Goal: Information Seeking & Learning: Learn about a topic

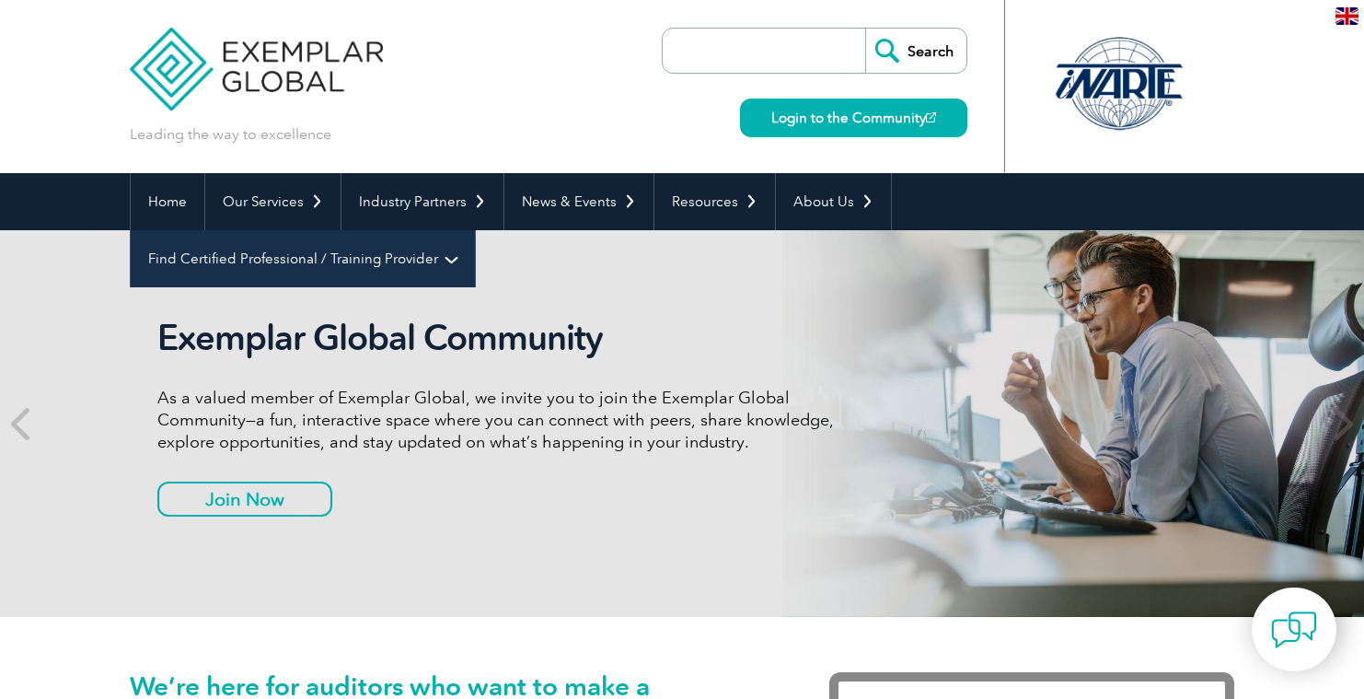
click at [475, 230] on link "Find Certified Professional / Training Provider" at bounding box center [303, 258] width 344 height 57
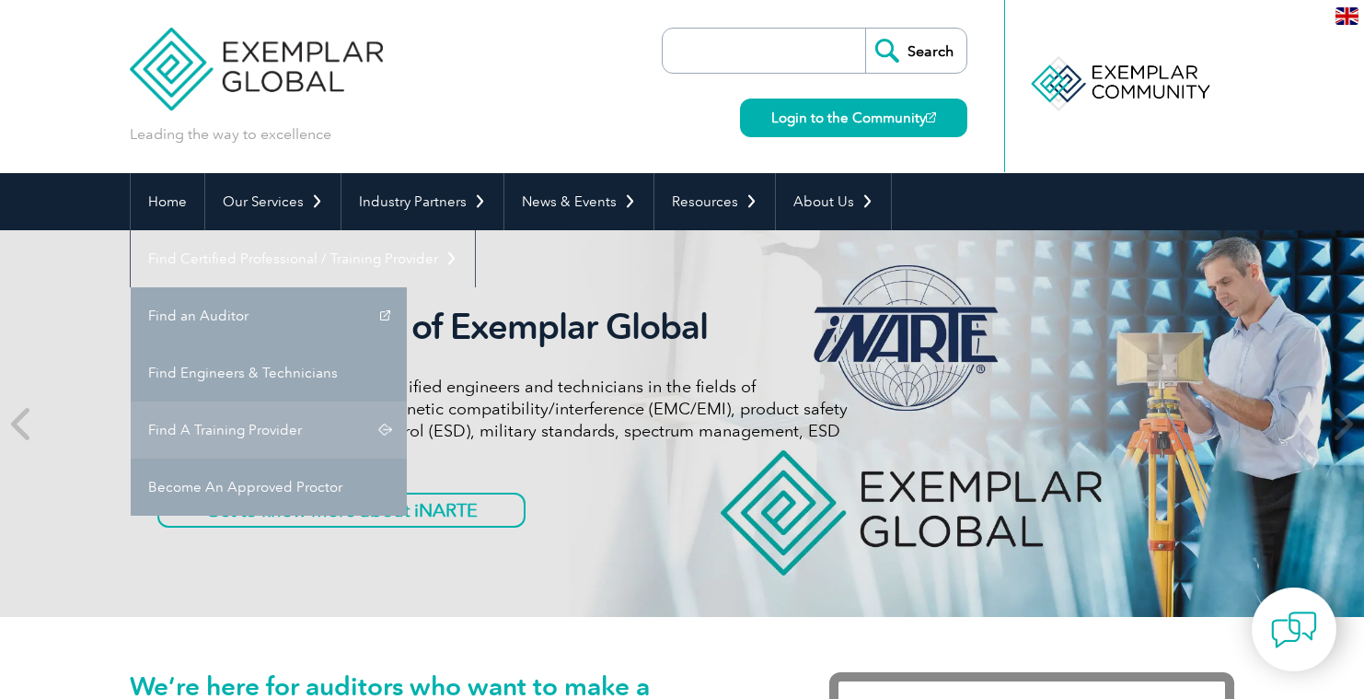
click at [407, 401] on link "Find A Training Provider" at bounding box center [269, 429] width 276 height 57
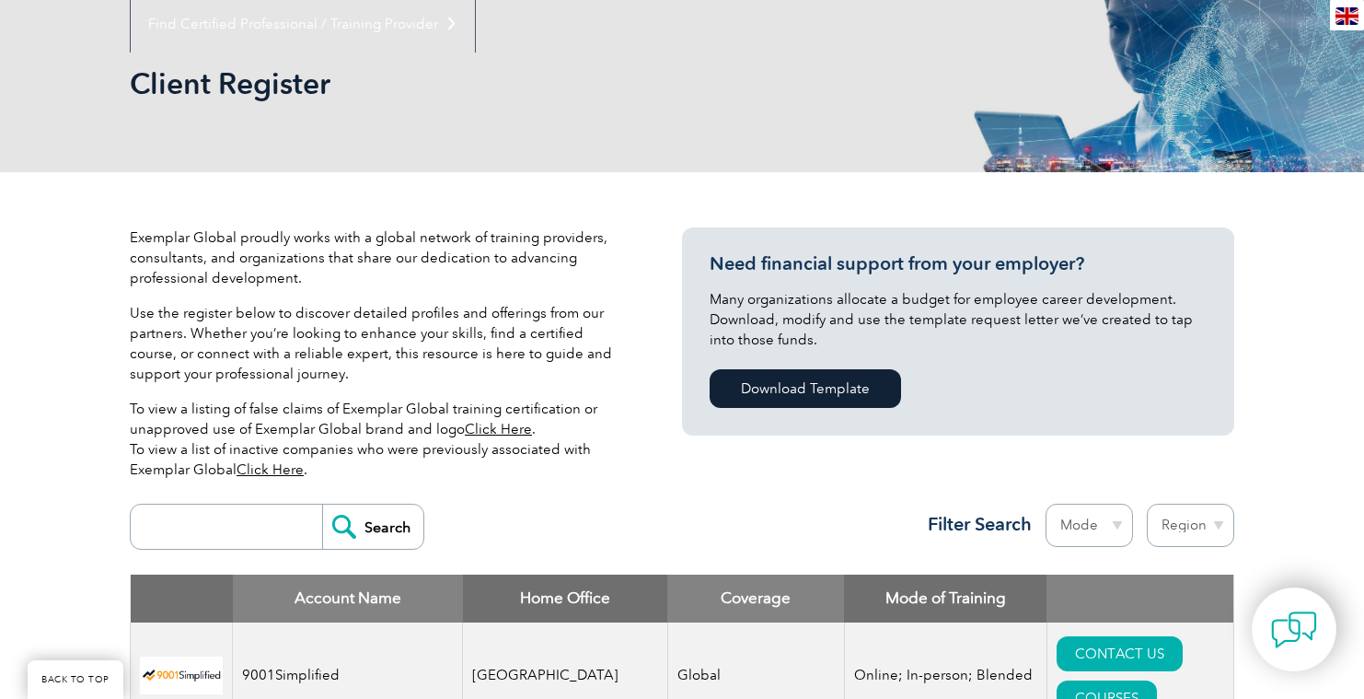
scroll to position [445, 0]
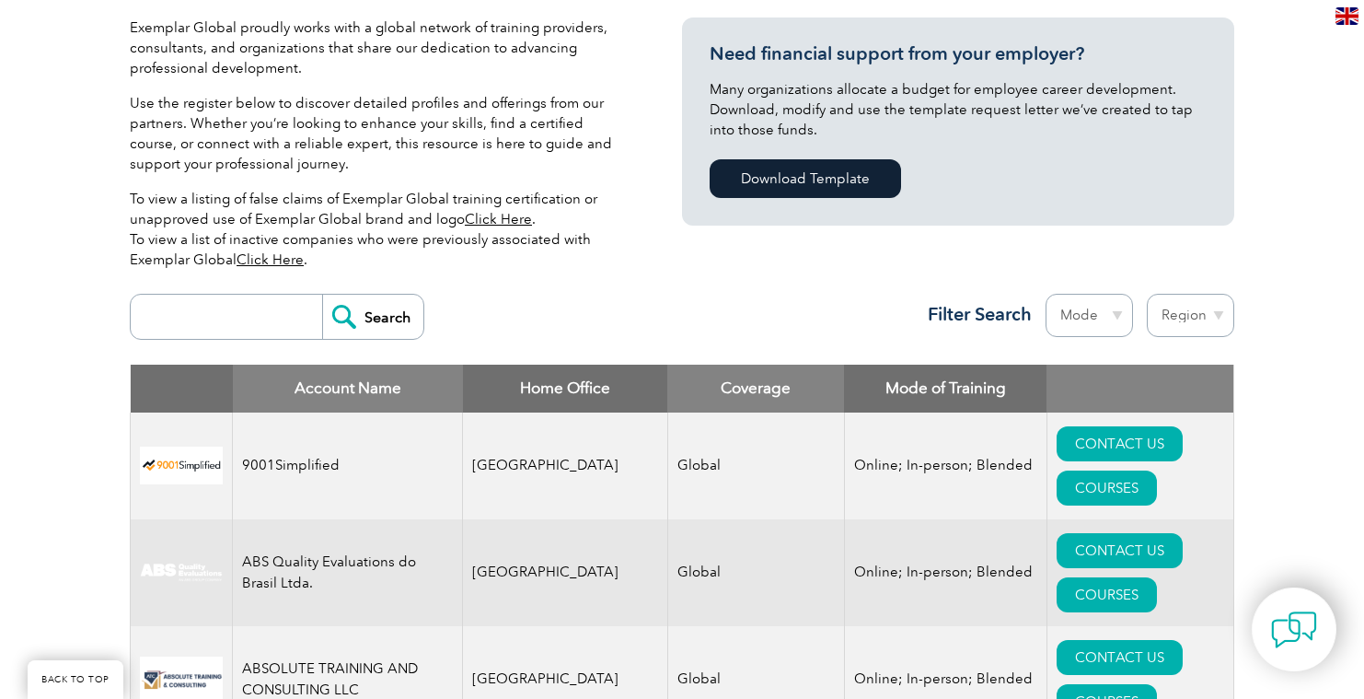
click at [176, 311] on input "search" at bounding box center [231, 316] width 182 height 44
type input "CBIS"
click at [374, 317] on input "Search" at bounding box center [372, 316] width 101 height 44
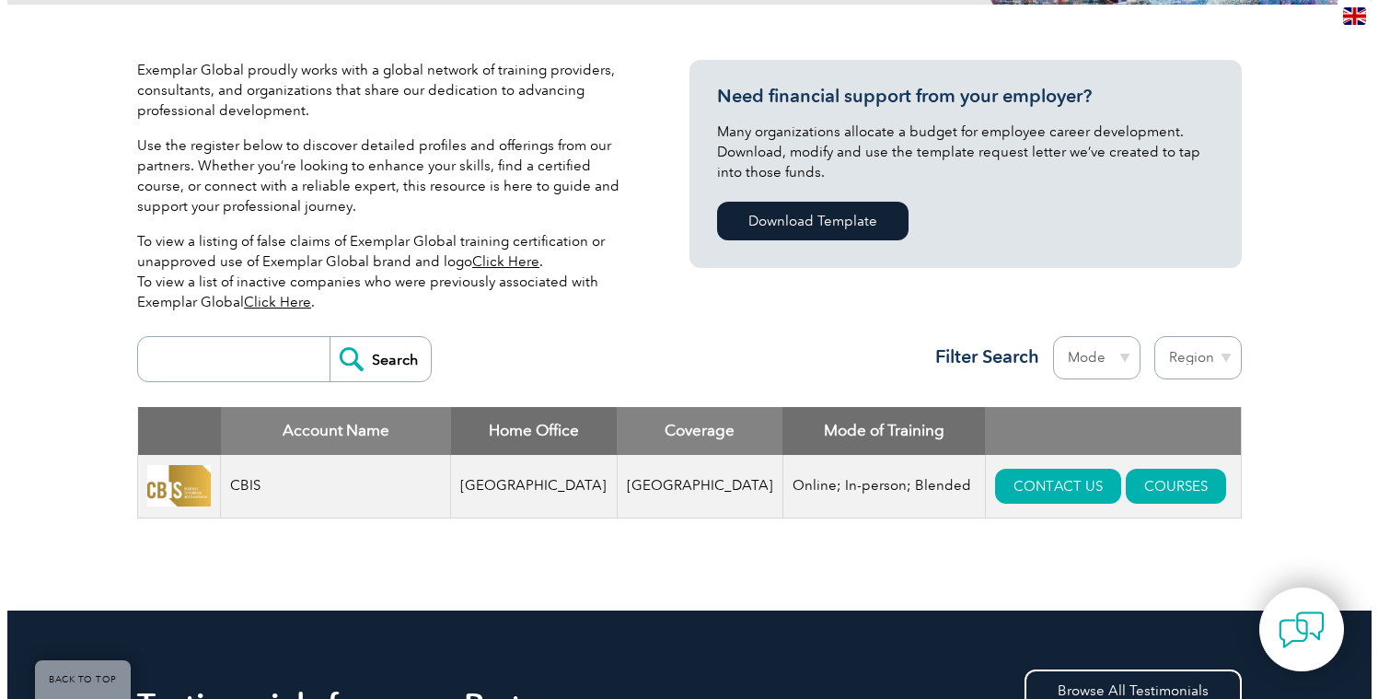
scroll to position [464, 0]
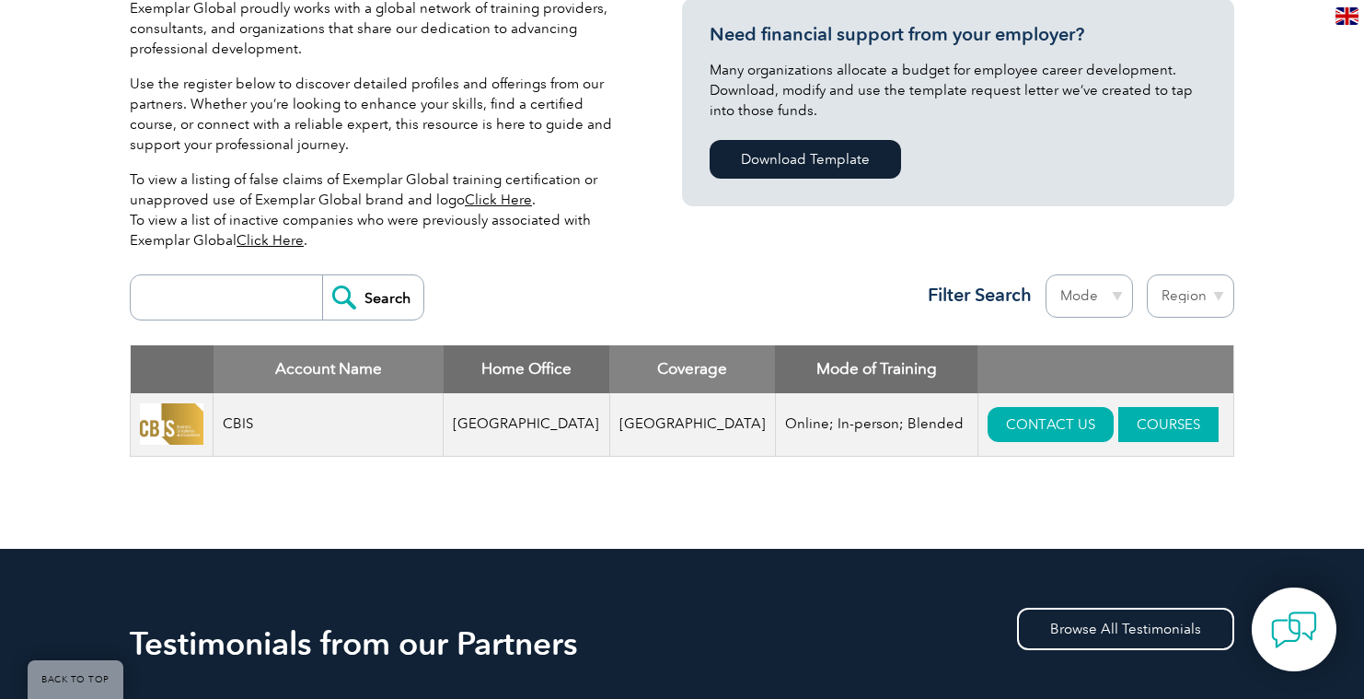
click at [1118, 424] on link "COURSES" at bounding box center [1168, 424] width 100 height 35
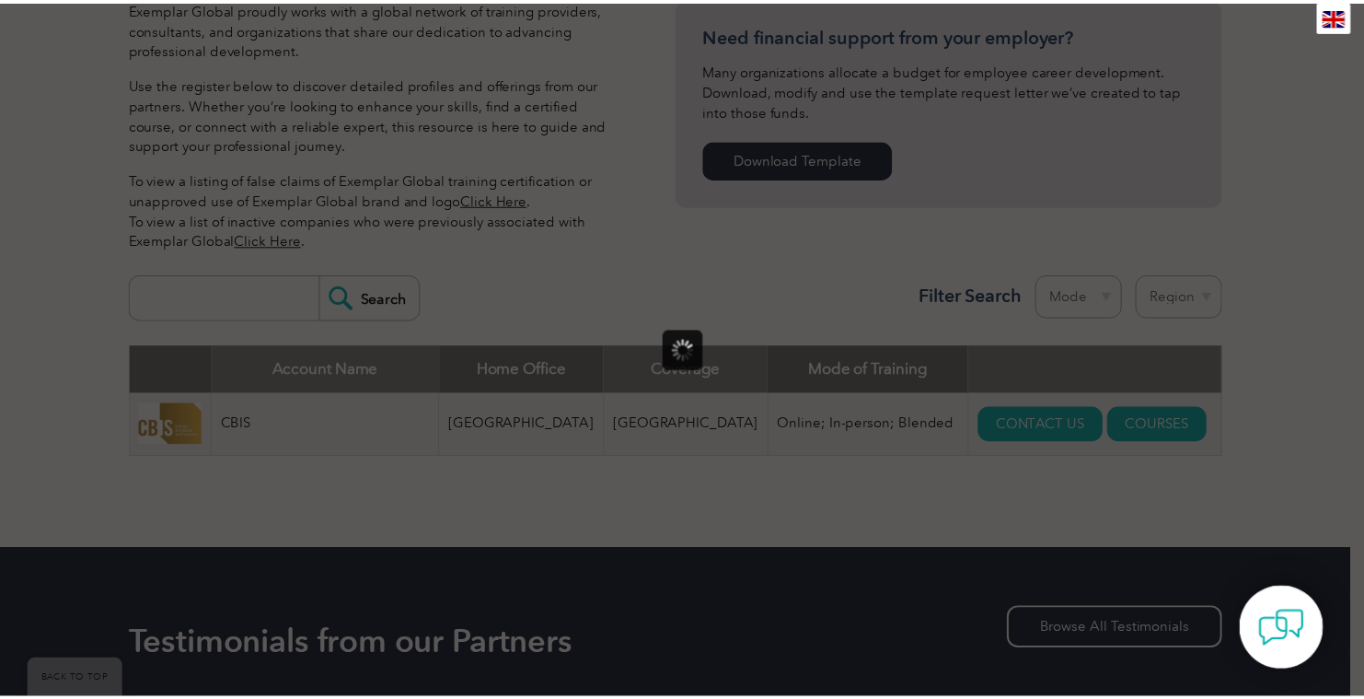
scroll to position [0, 0]
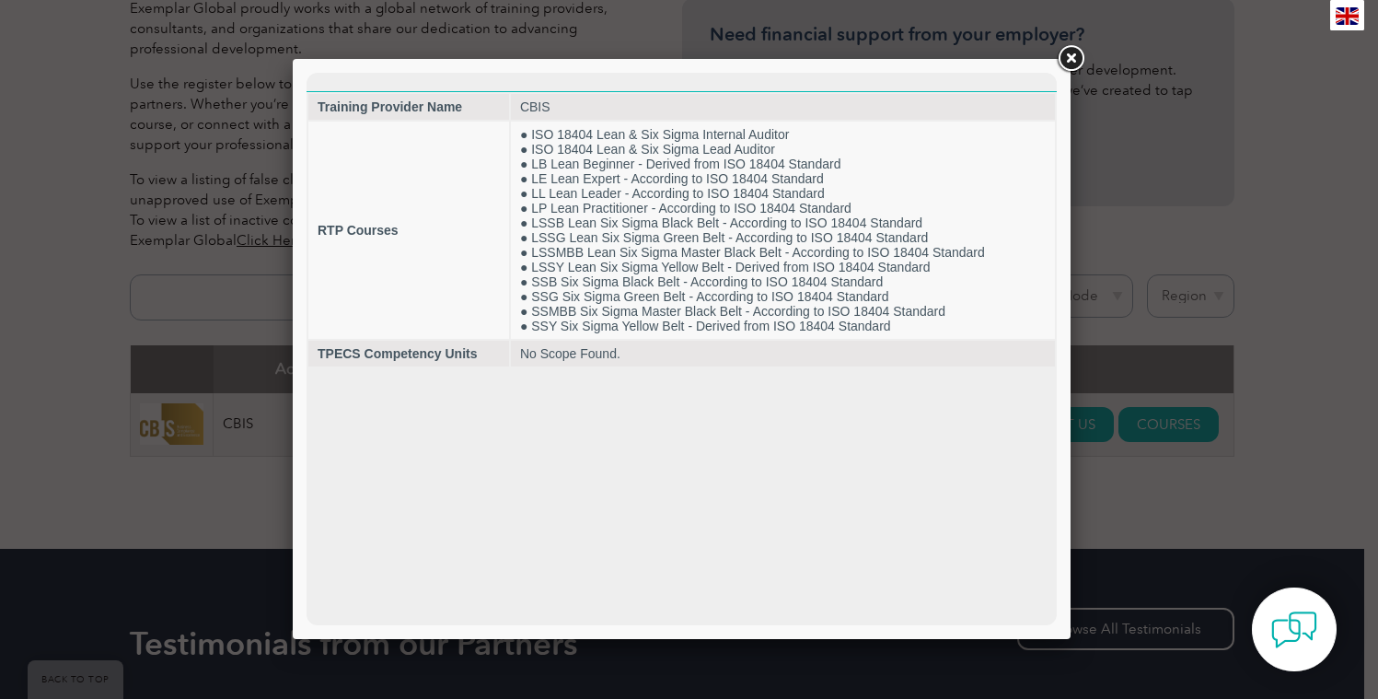
click at [1076, 55] on link at bounding box center [1070, 58] width 33 height 33
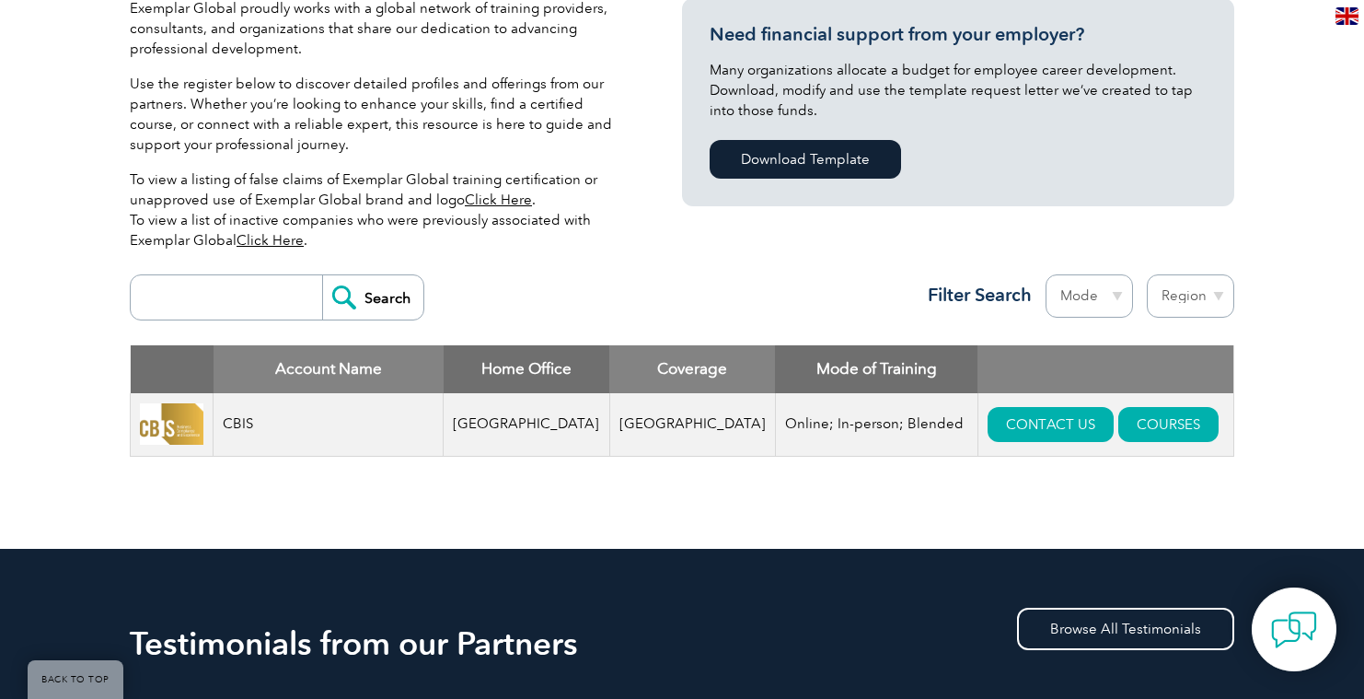
click at [224, 297] on input "search" at bounding box center [231, 297] width 182 height 44
type input "xergy"
click at [377, 295] on input "Search" at bounding box center [372, 297] width 101 height 44
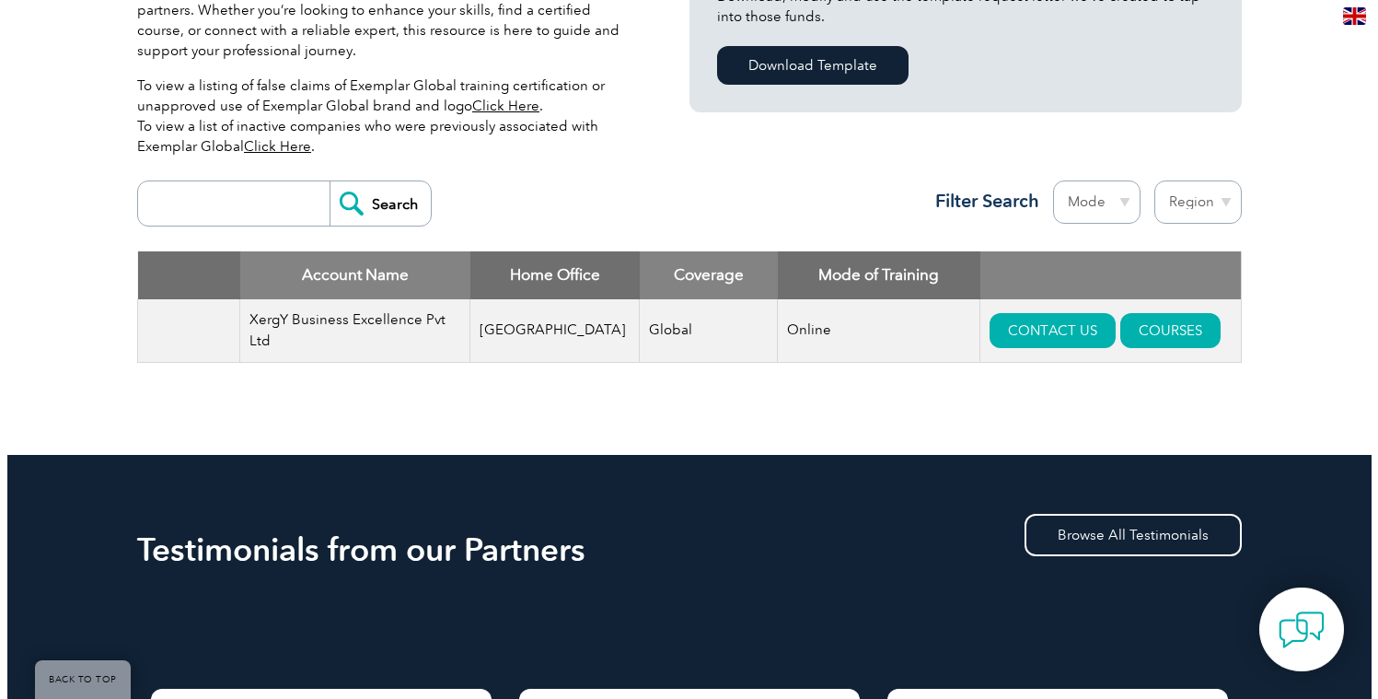
scroll to position [673, 0]
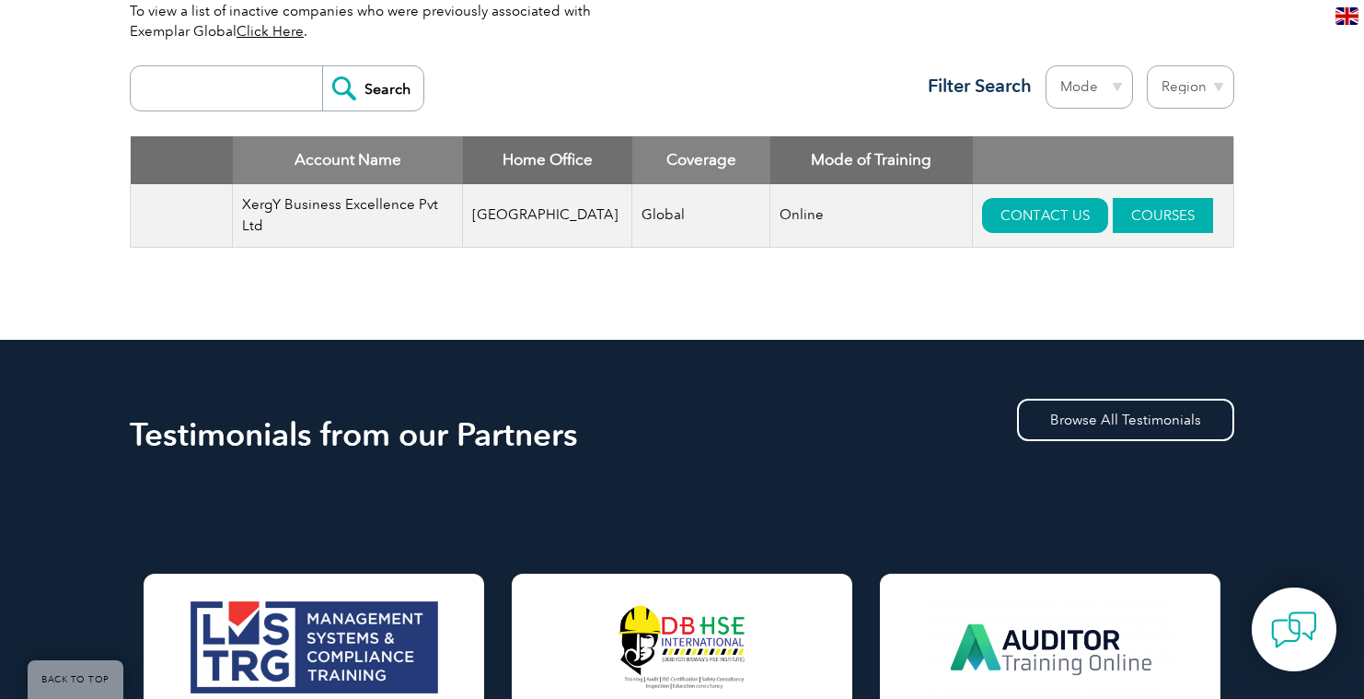
click at [1137, 210] on link "COURSES" at bounding box center [1163, 215] width 100 height 35
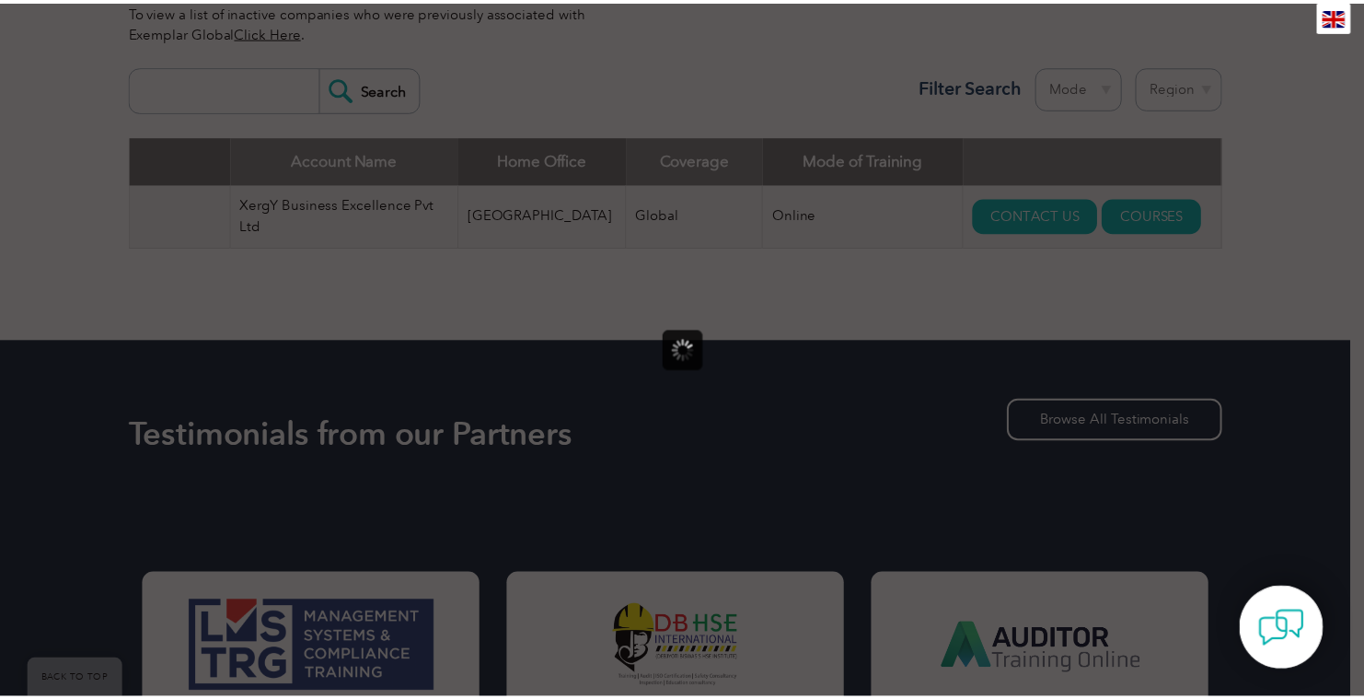
scroll to position [0, 0]
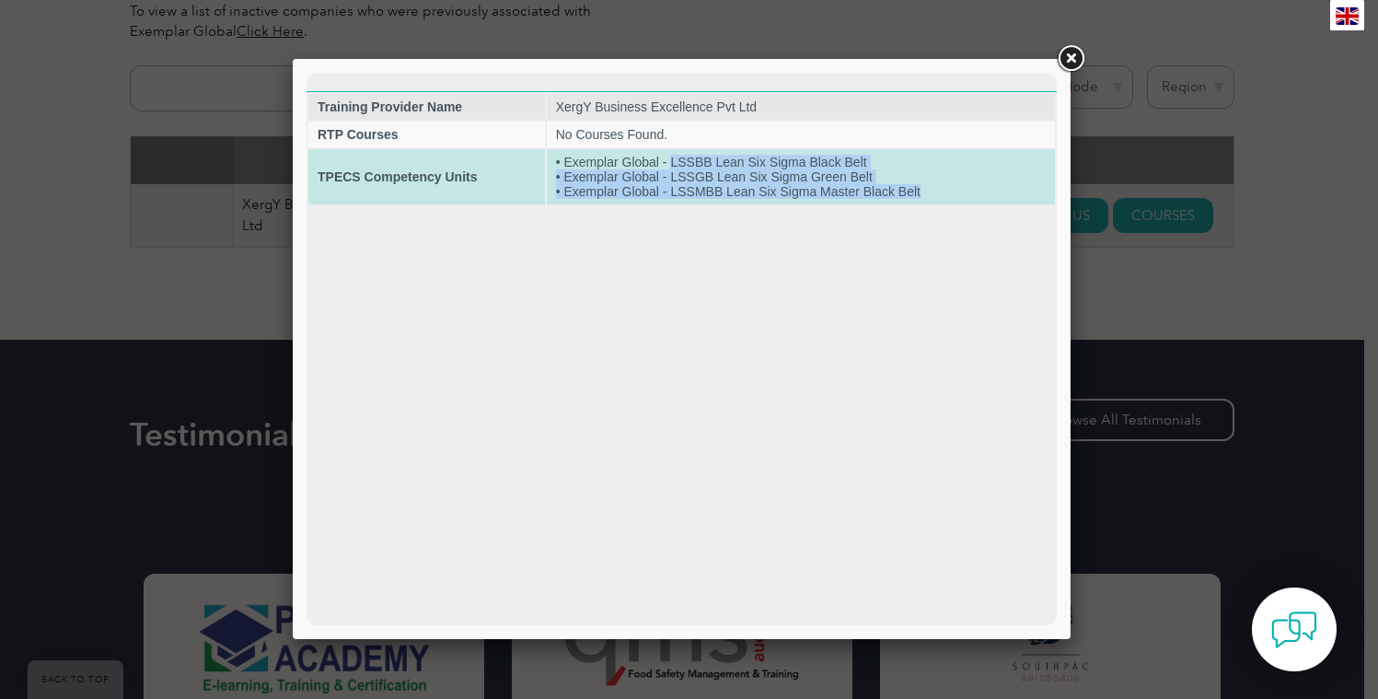
drag, startPoint x: 671, startPoint y: 166, endPoint x: 922, endPoint y: 192, distance: 252.7
click at [922, 192] on td "• Exemplar Global - LSSBB Lean Six Sigma Black Belt • Exemplar Global - LSSGB L…" at bounding box center [801, 176] width 508 height 55
click at [704, 184] on td "• Exemplar Global - LSSBB Lean Six Sigma Black Belt • Exemplar Global - LSSGB L…" at bounding box center [801, 176] width 508 height 55
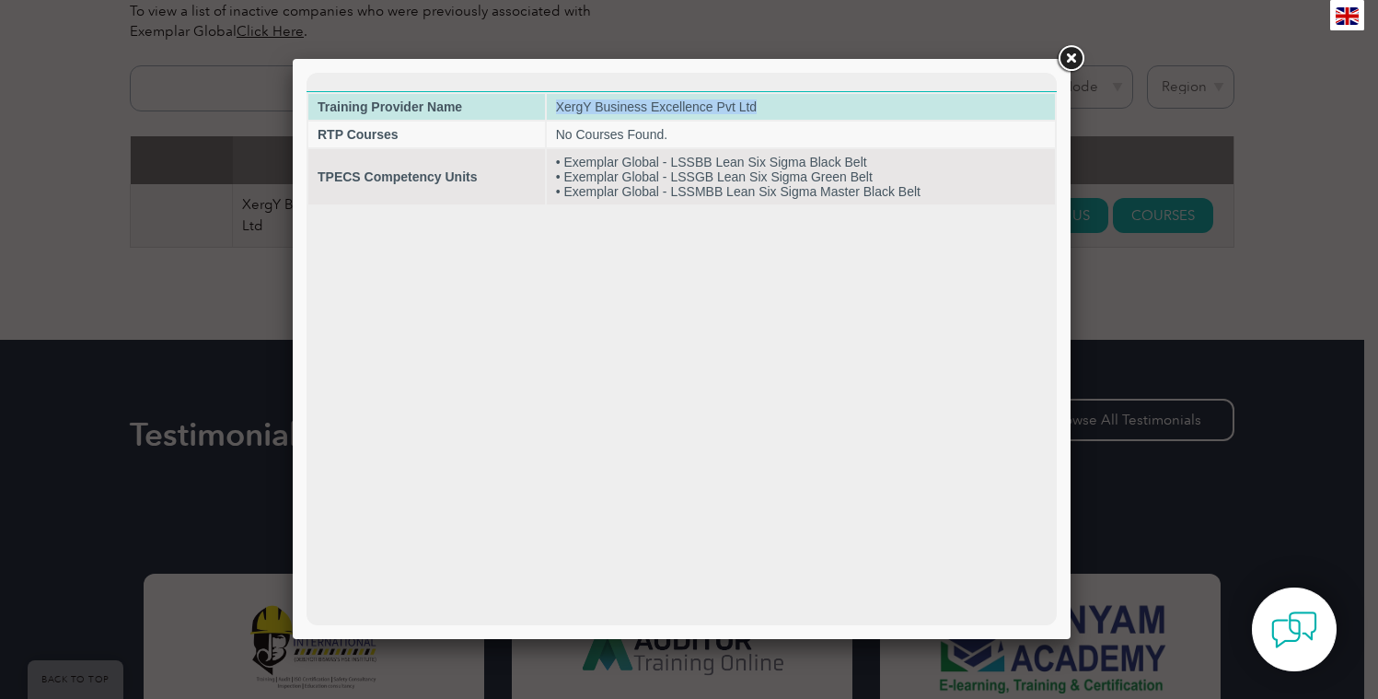
drag, startPoint x: 556, startPoint y: 109, endPoint x: 791, endPoint y: 110, distance: 235.6
click at [794, 109] on td "XergY Business Excellence Pvt Ltd" at bounding box center [801, 107] width 508 height 26
copy td "XergY Business Excellence Pvt Ltd"
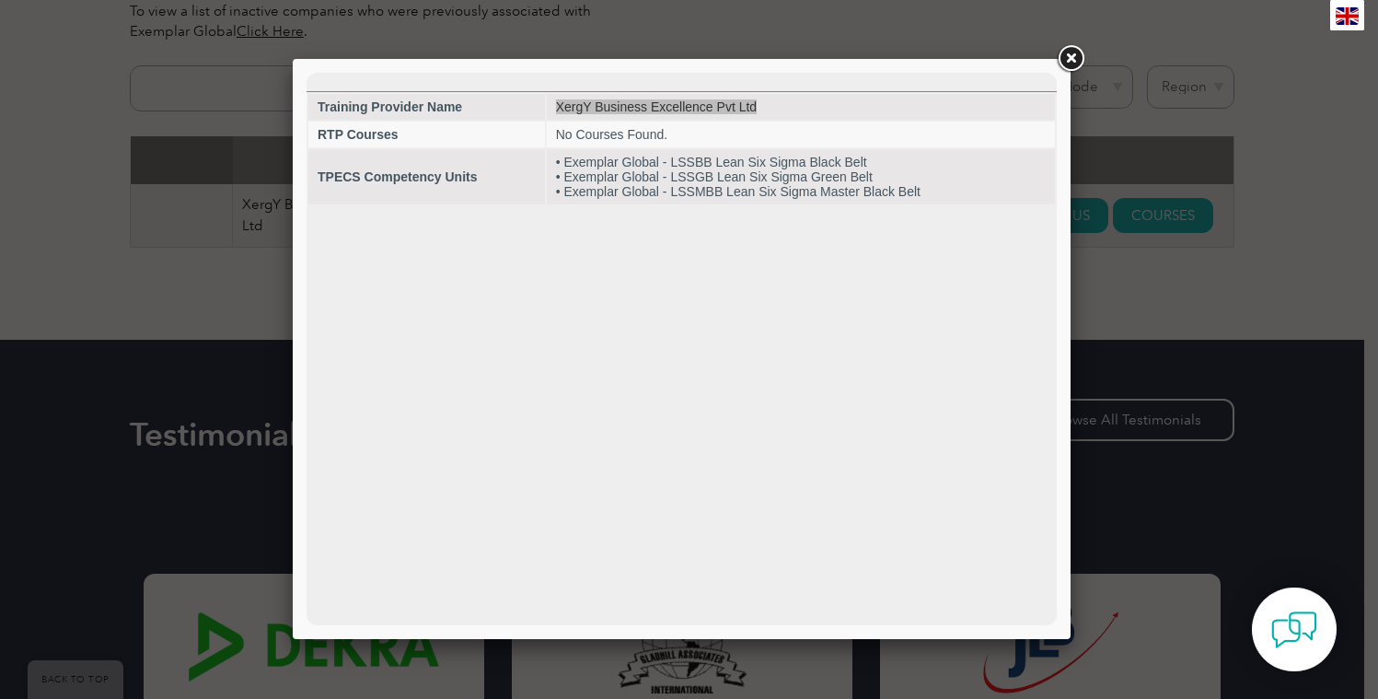
drag, startPoint x: 1074, startPoint y: 56, endPoint x: 1062, endPoint y: 58, distance: 12.1
click at [1074, 56] on link at bounding box center [1070, 58] width 33 height 33
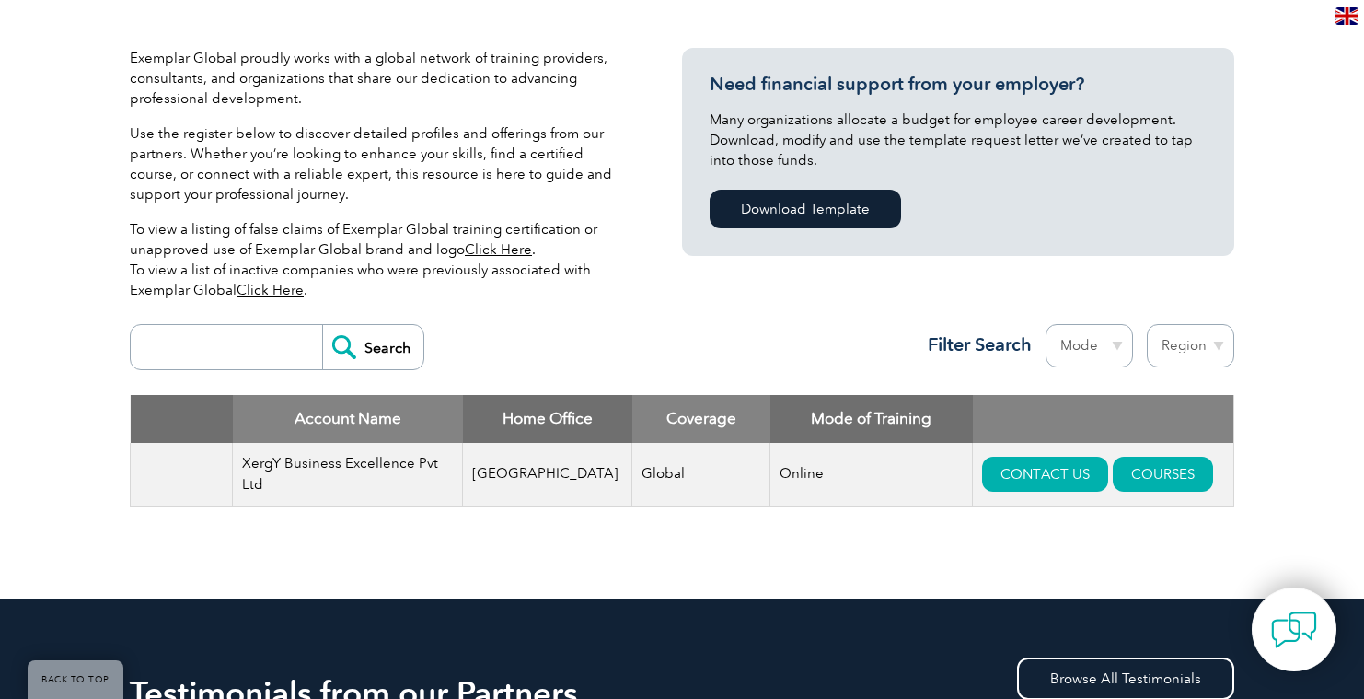
scroll to position [419, 0]
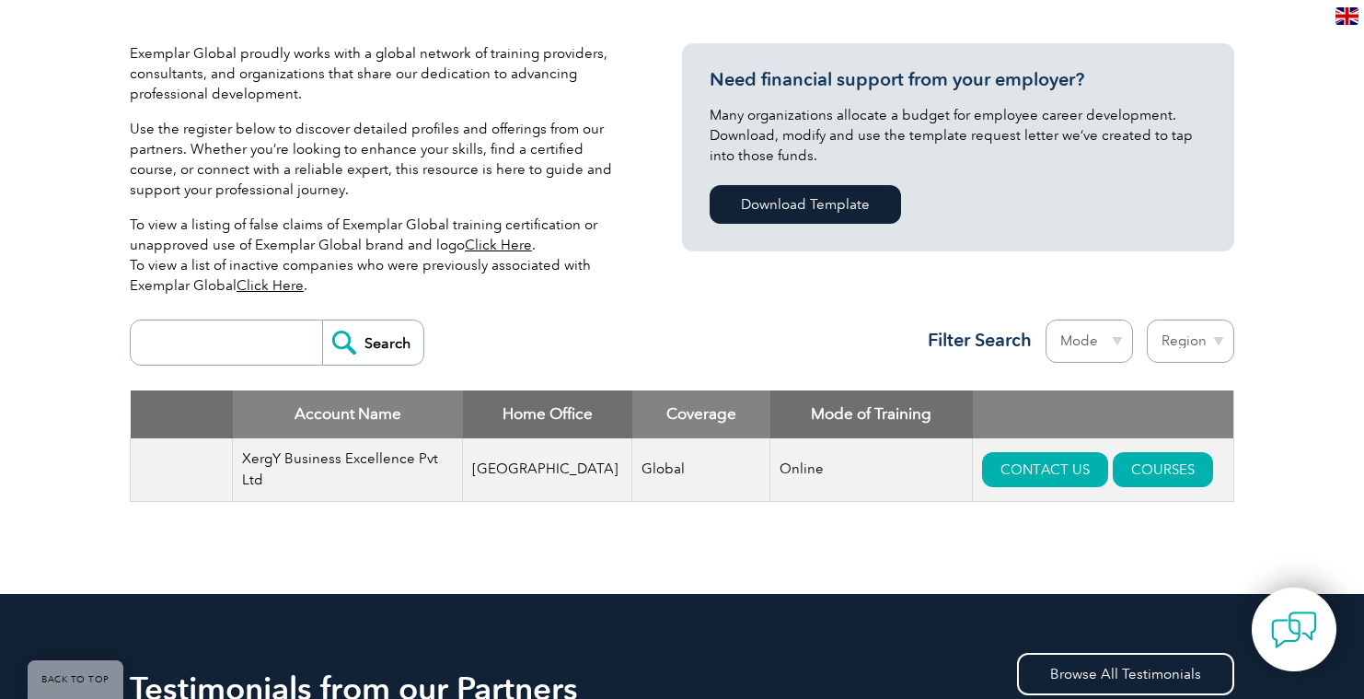
click at [217, 343] on input "search" at bounding box center [231, 342] width 182 height 44
type input "CBIS"
click at [394, 338] on input "Search" at bounding box center [372, 342] width 101 height 44
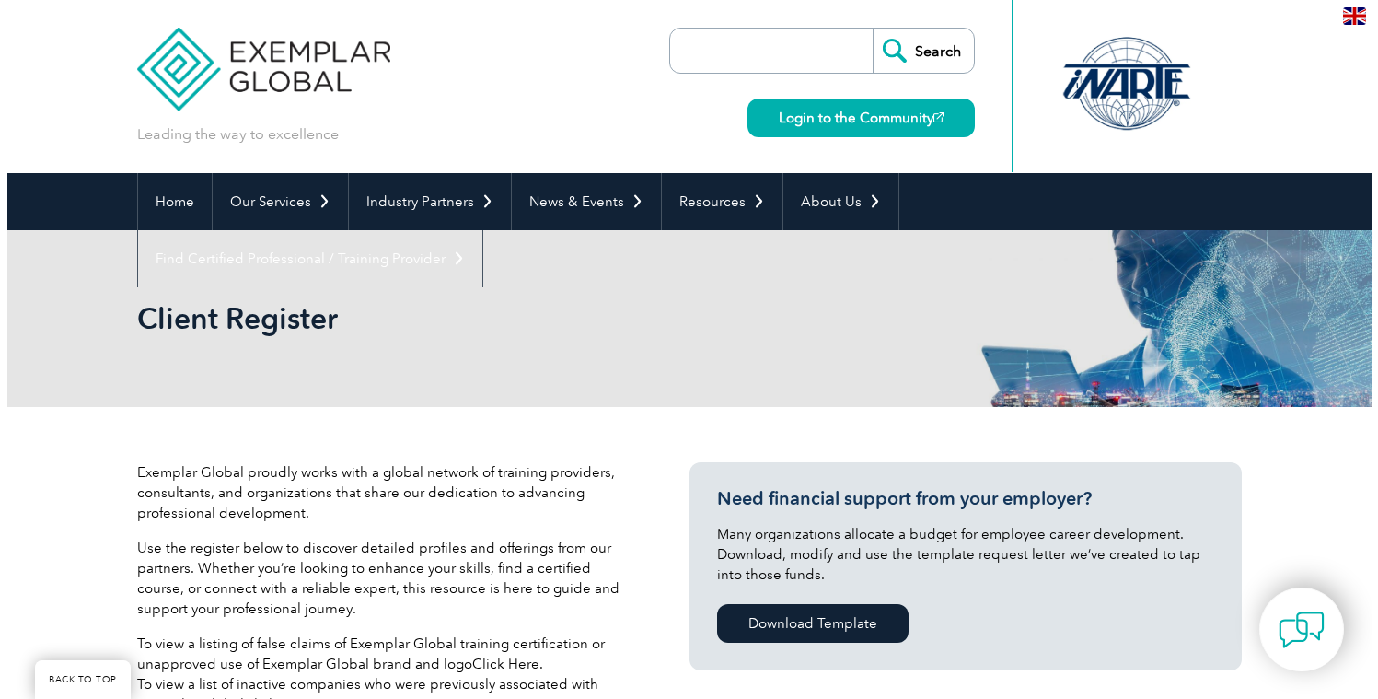
scroll to position [375, 0]
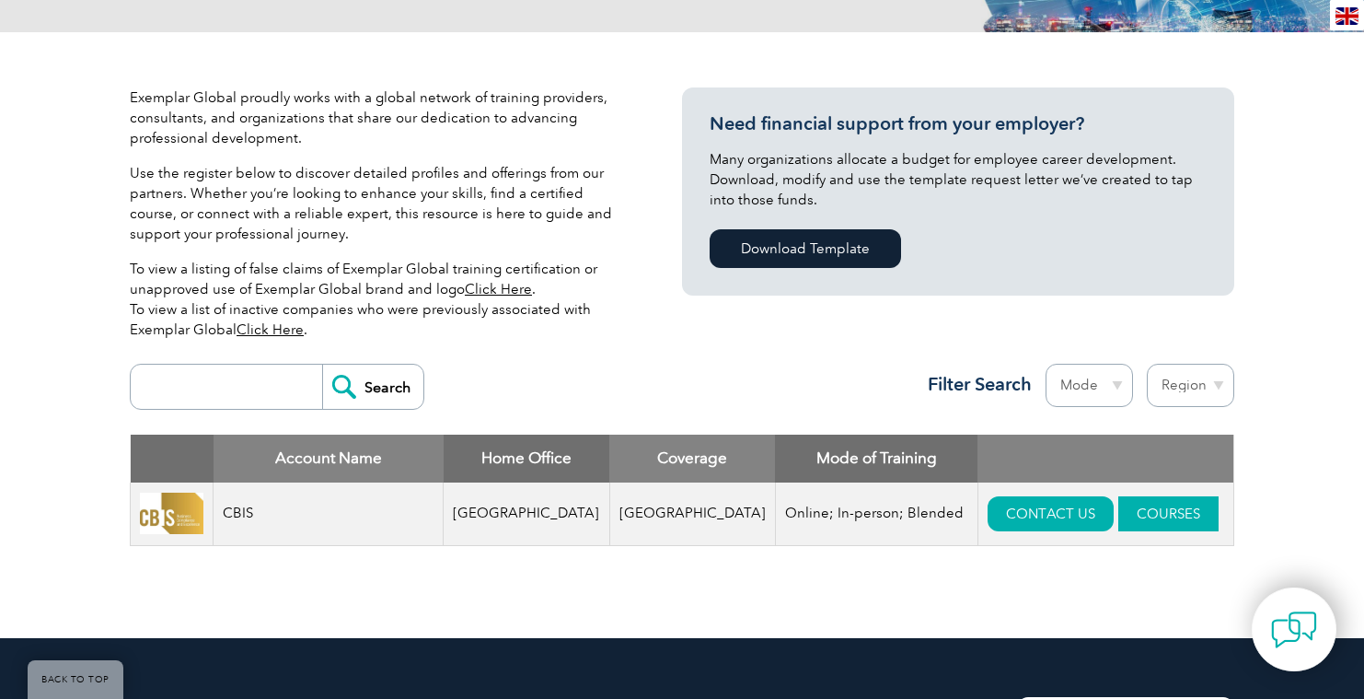
click at [1118, 510] on link "COURSES" at bounding box center [1168, 513] width 100 height 35
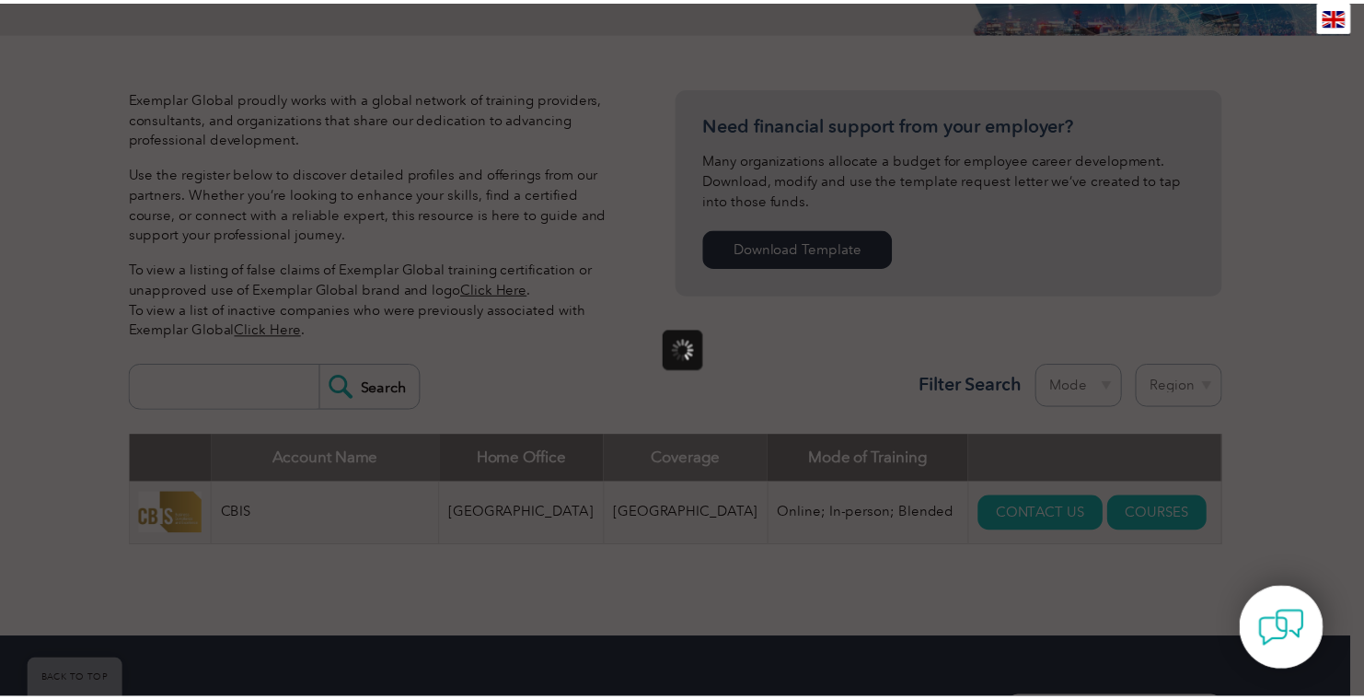
scroll to position [0, 0]
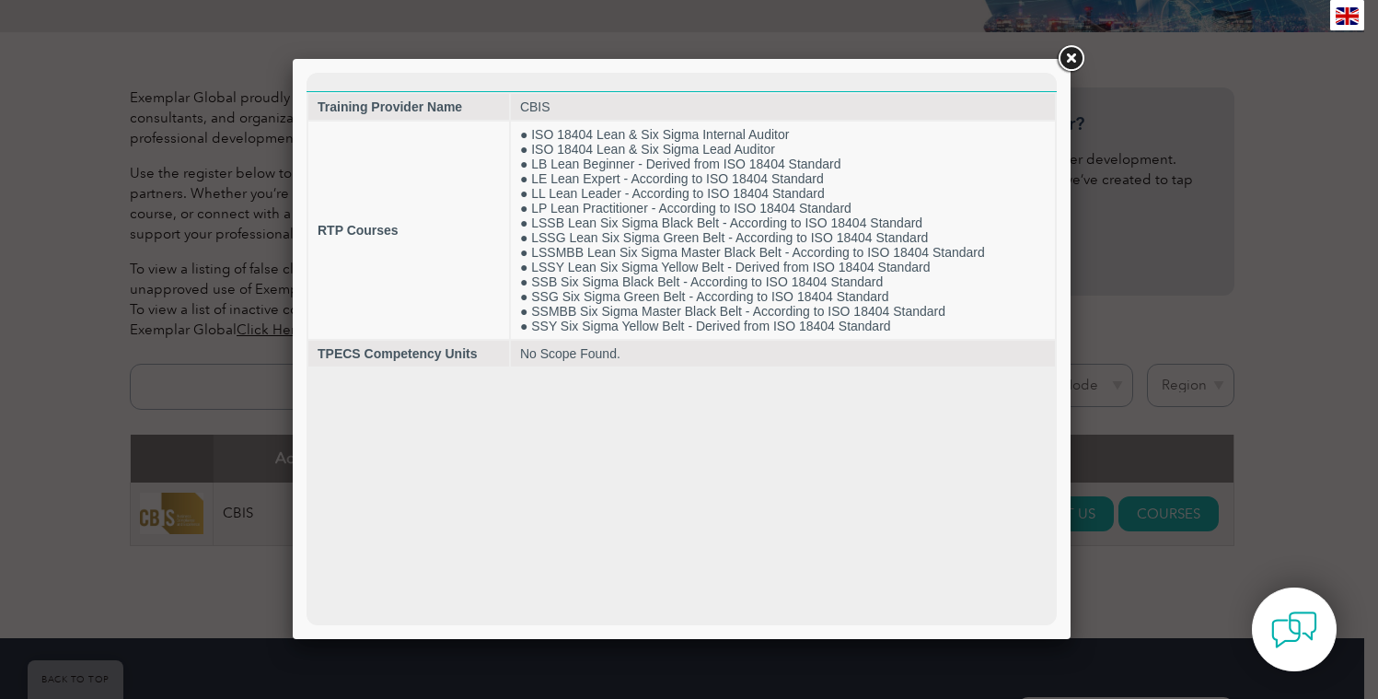
click at [1070, 61] on link at bounding box center [1070, 58] width 33 height 33
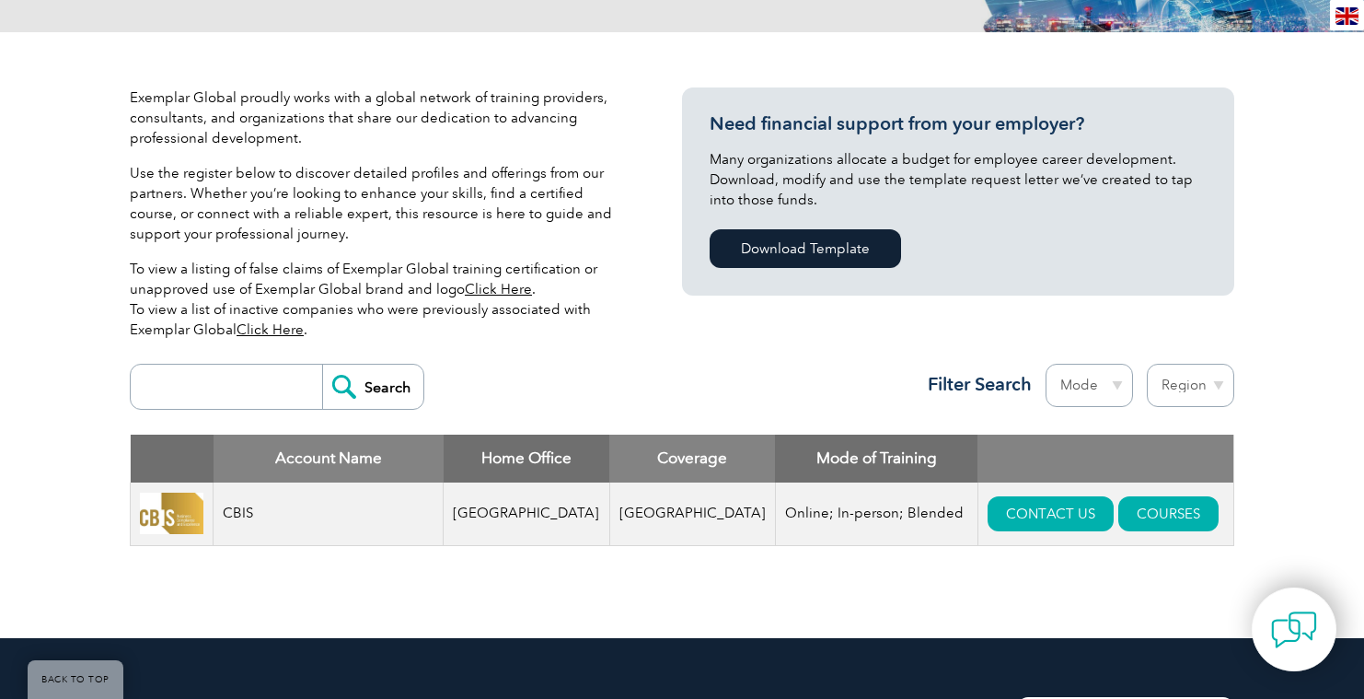
click at [191, 386] on input "search" at bounding box center [231, 386] width 182 height 44
paste input "Benchmark Six Sigma"
type input "Benchmark Six Sigma"
click at [389, 384] on input "Search" at bounding box center [372, 386] width 101 height 44
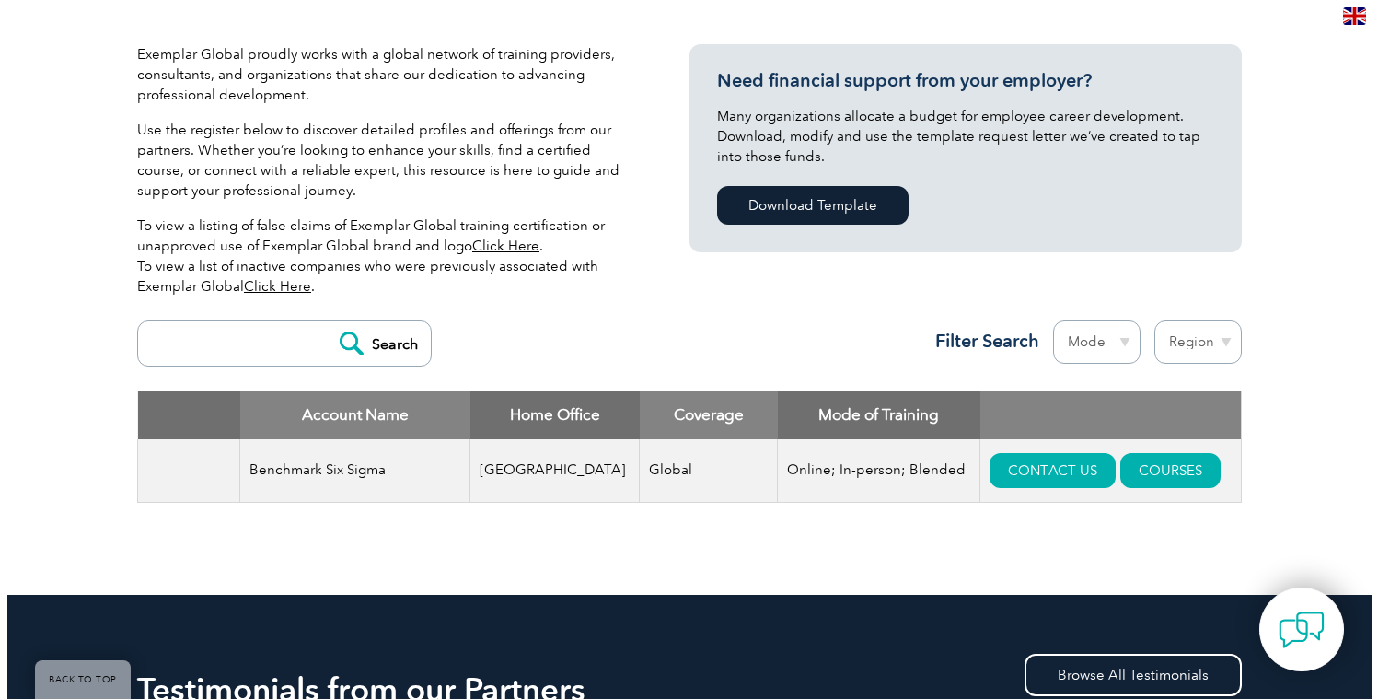
scroll to position [421, 0]
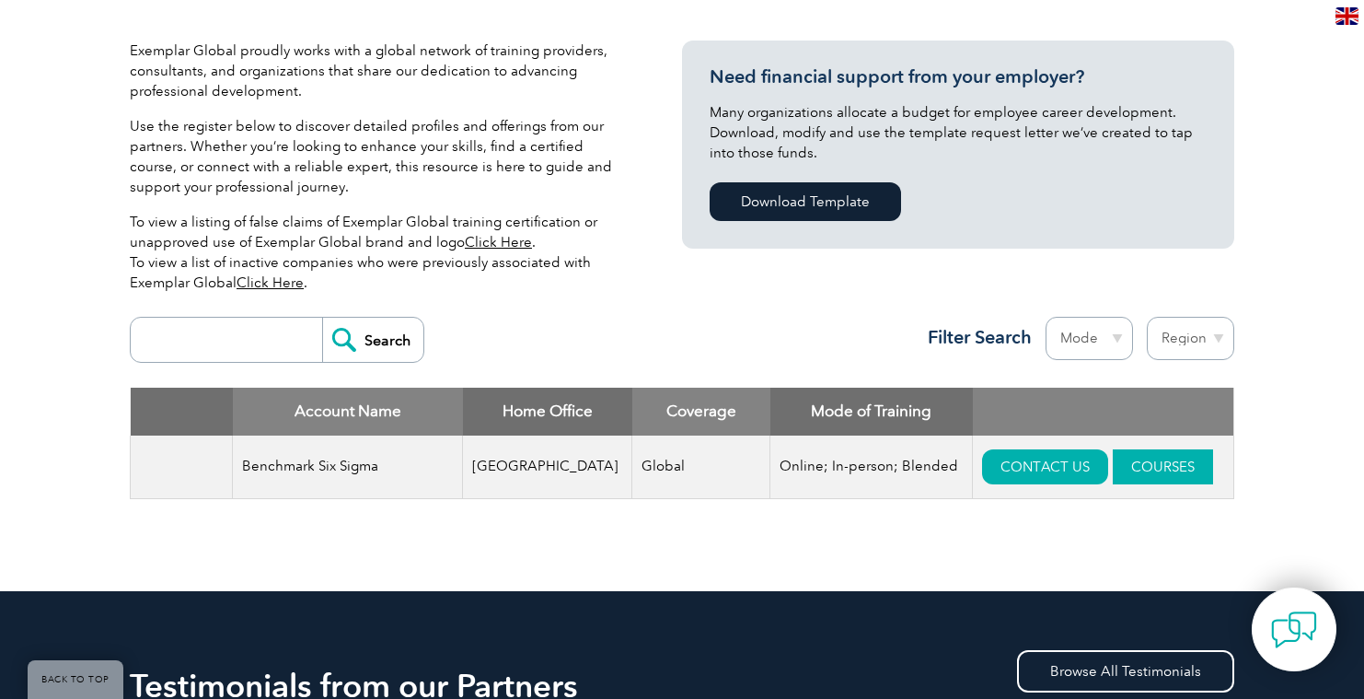
click at [1123, 459] on link "COURSES" at bounding box center [1163, 466] width 100 height 35
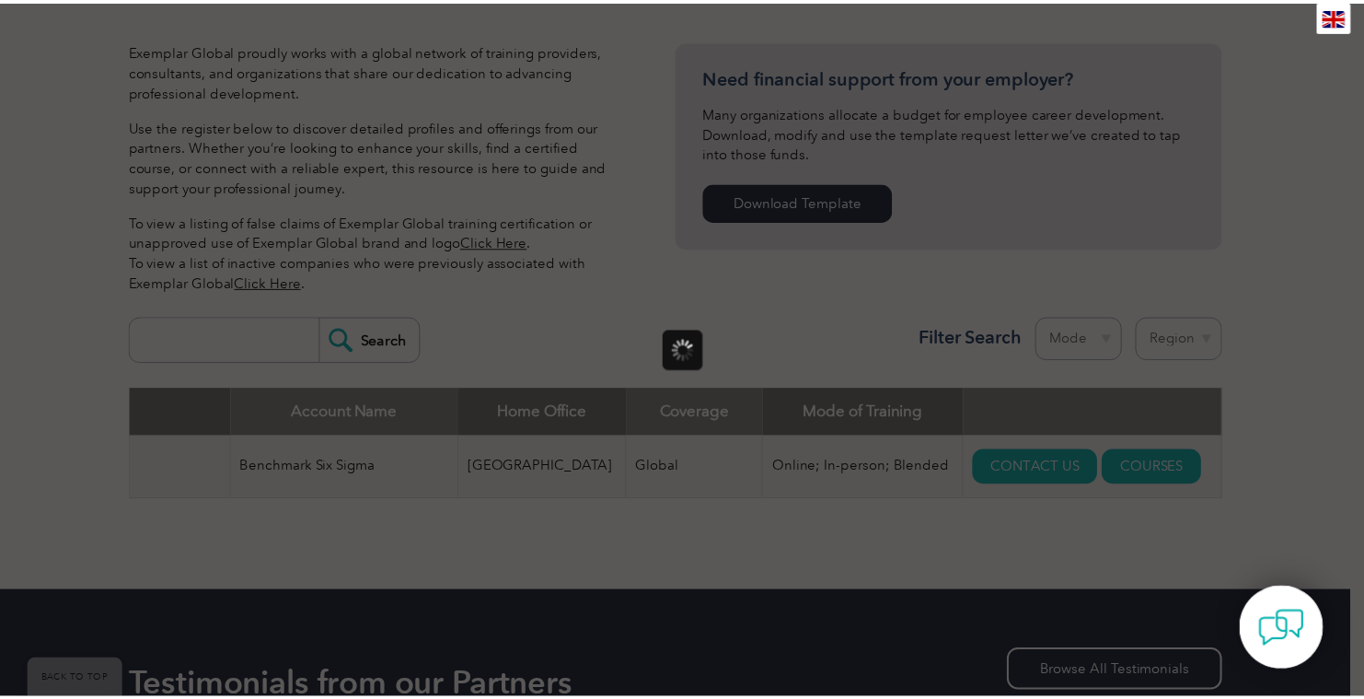
scroll to position [0, 0]
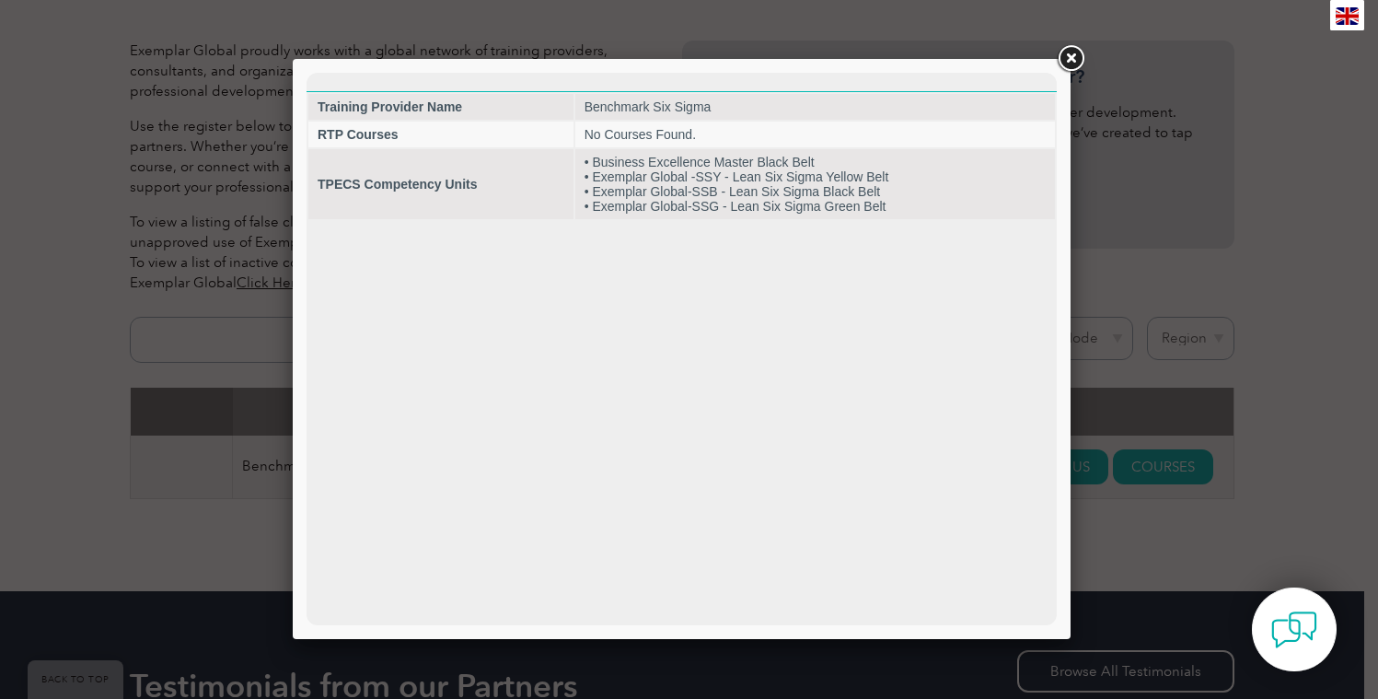
click at [1068, 55] on link at bounding box center [1070, 58] width 33 height 33
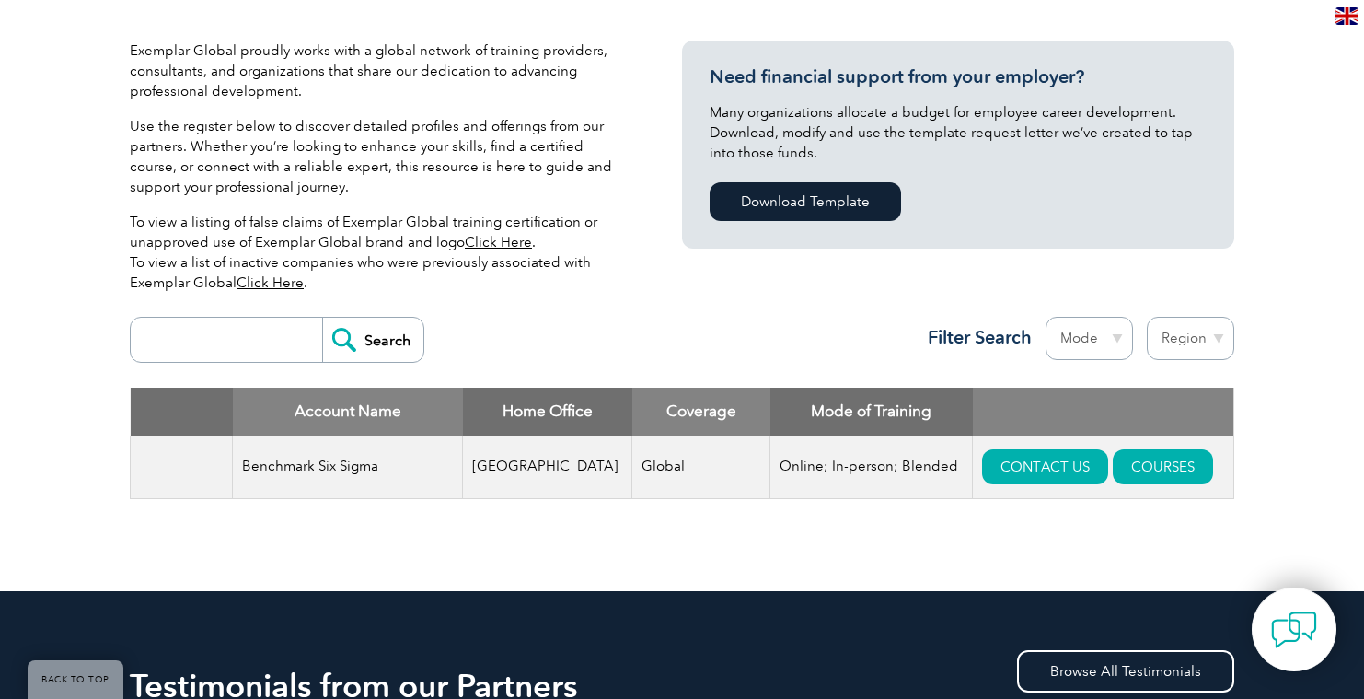
click at [241, 340] on input "search" at bounding box center [231, 340] width 182 height 44
click at [240, 339] on input "search" at bounding box center [231, 340] width 182 height 44
paste input "Edullence"
type input "Edullence"
click at [379, 335] on input "Search" at bounding box center [372, 340] width 101 height 44
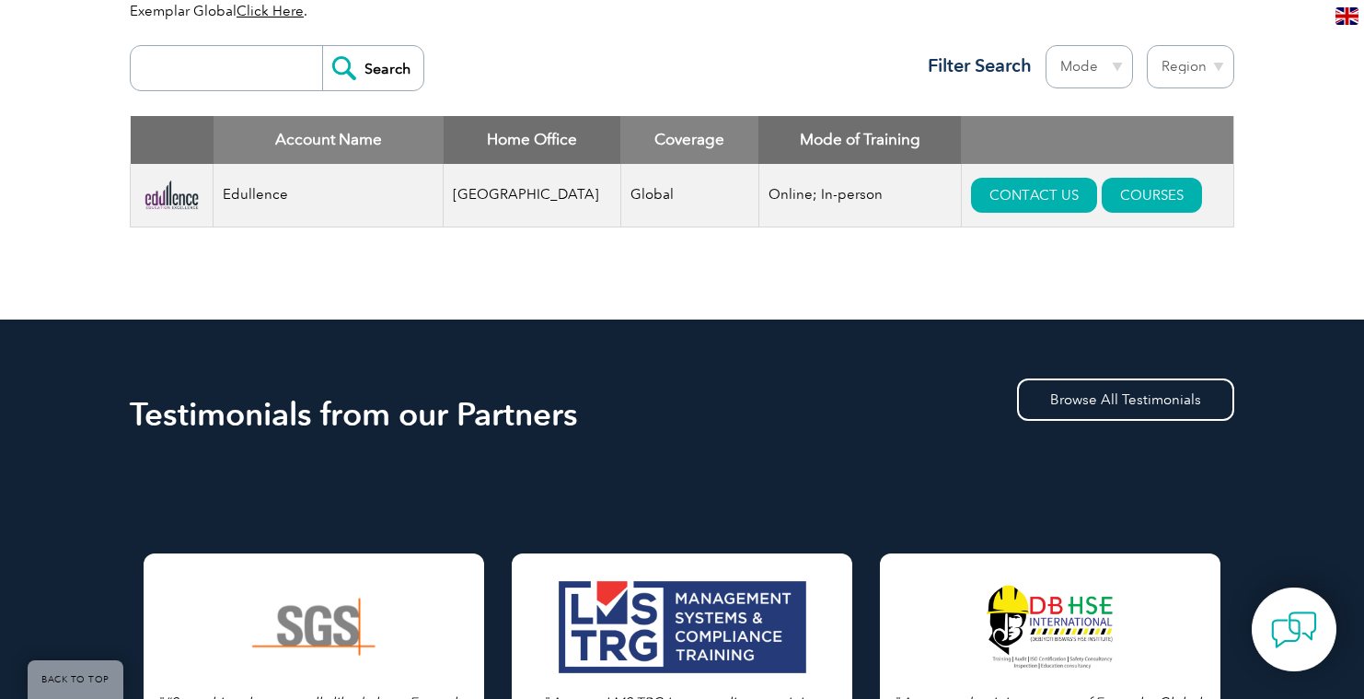
scroll to position [675, 0]
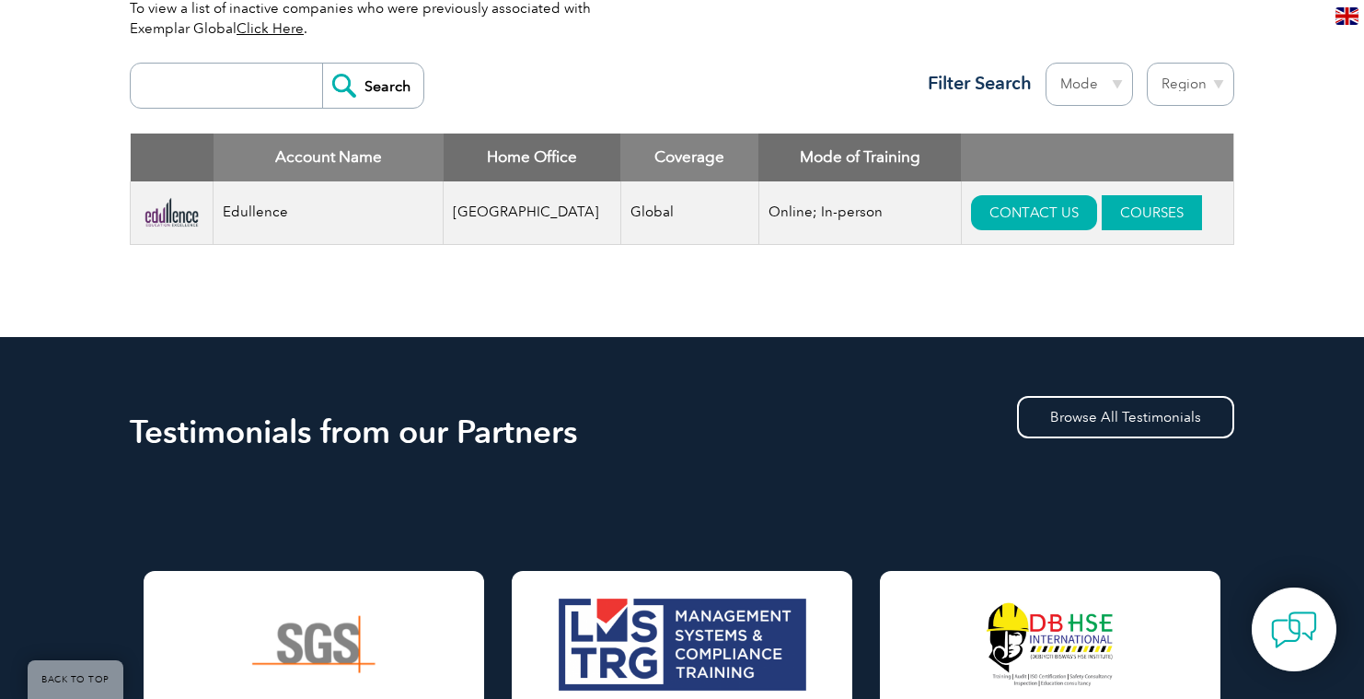
click at [1102, 214] on link "COURSES" at bounding box center [1152, 212] width 100 height 35
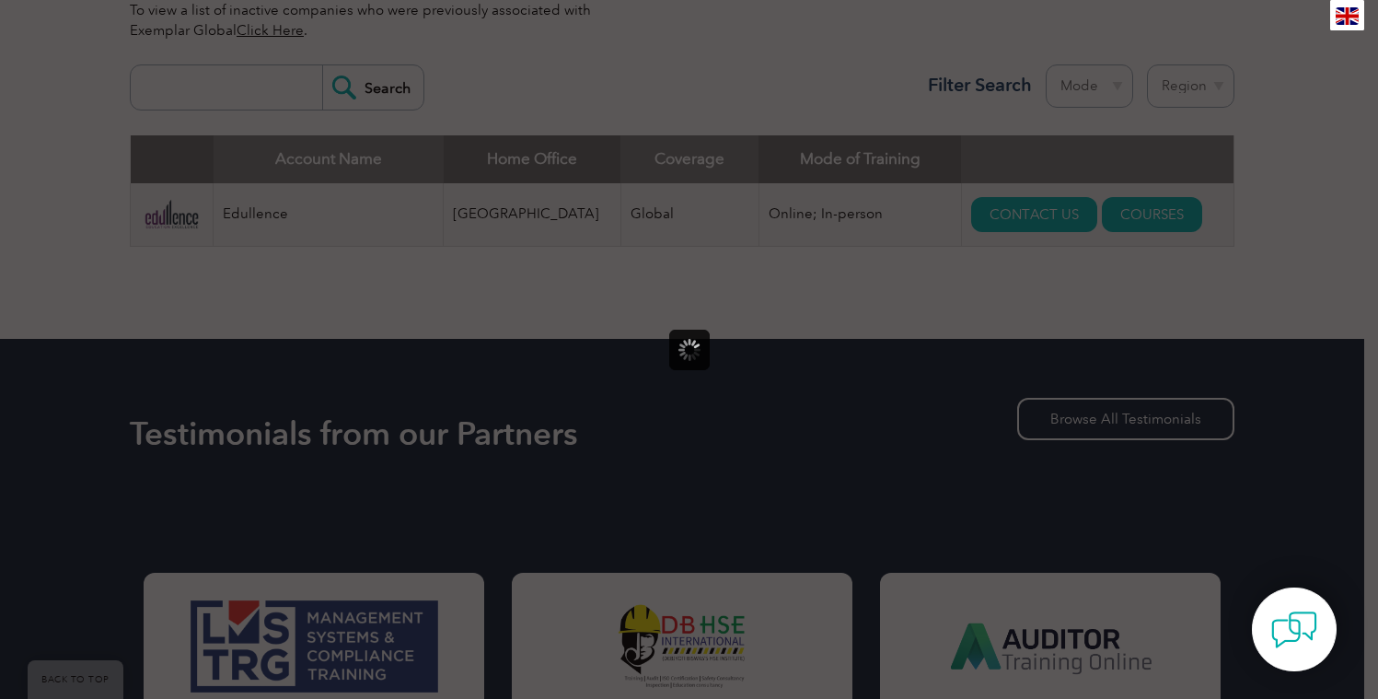
scroll to position [0, 0]
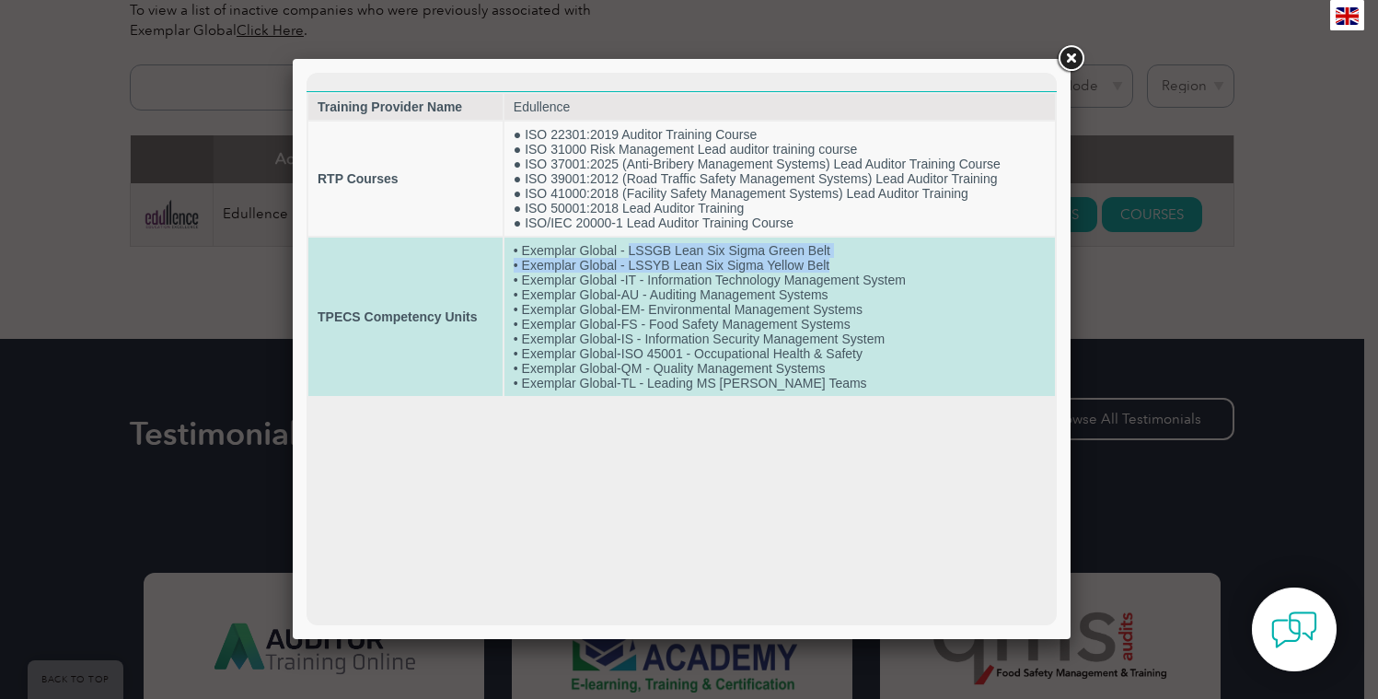
drag, startPoint x: 629, startPoint y: 251, endPoint x: 847, endPoint y: 266, distance: 217.7
click at [847, 266] on td "• Exemplar Global - LSSGB Lean Six Sigma Green Belt • Exemplar Global - LSSYB L…" at bounding box center [779, 316] width 550 height 158
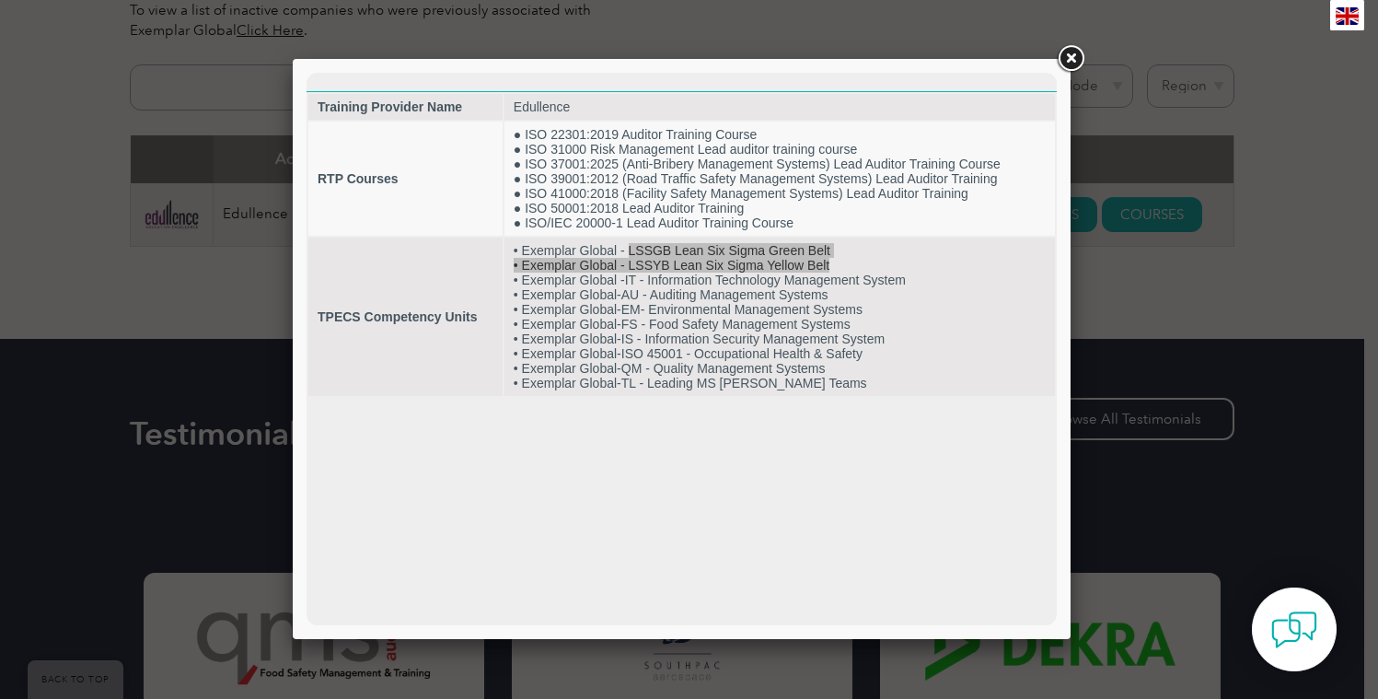
click at [1069, 54] on link at bounding box center [1070, 58] width 33 height 33
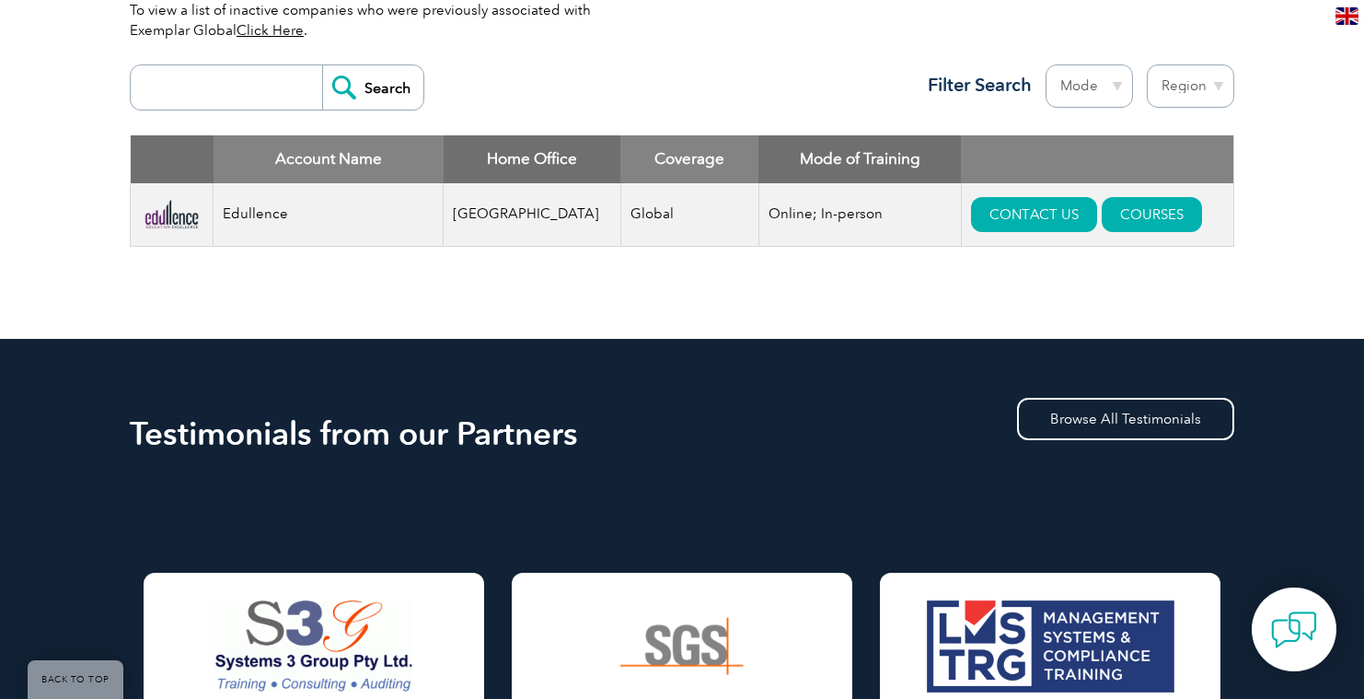
click at [1315, 133] on div "Exemplar Global proudly works with a global network of training providers, cons…" at bounding box center [682, 36] width 1364 height 606
click at [1114, 204] on link "COURSES" at bounding box center [1152, 214] width 100 height 35
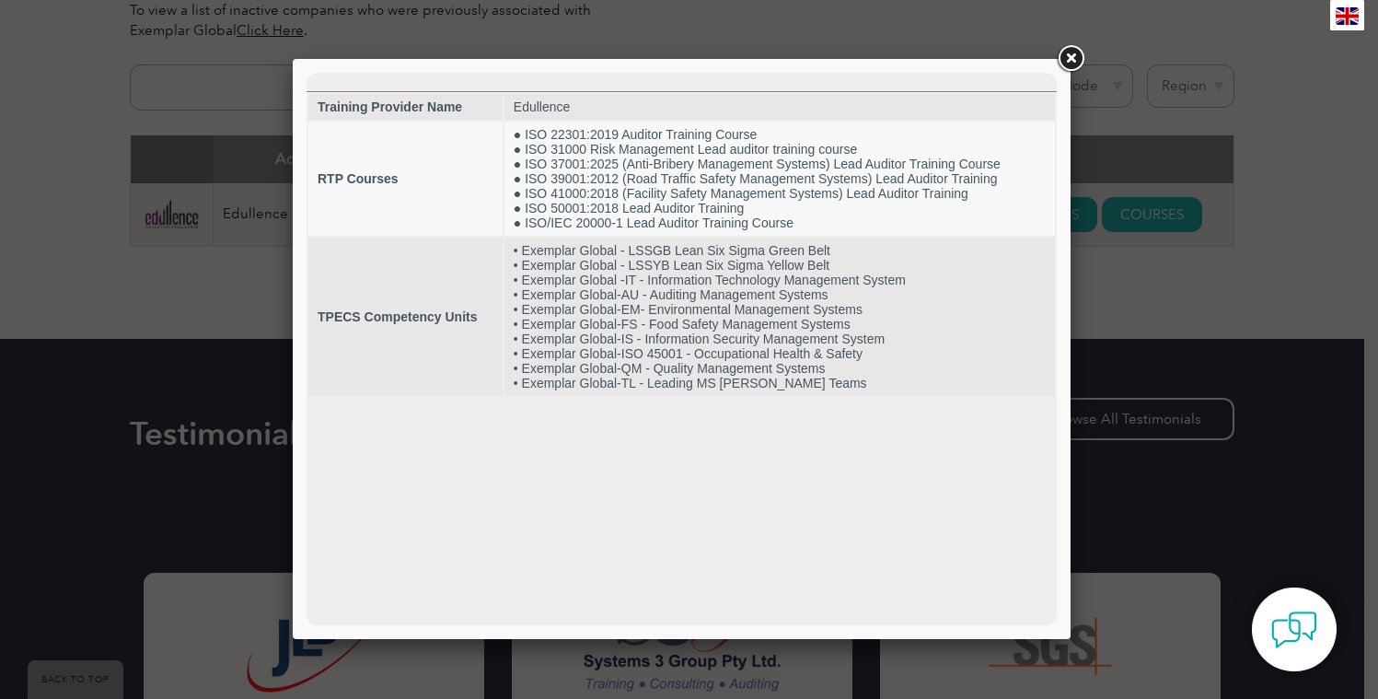
click at [1072, 61] on link at bounding box center [1070, 58] width 33 height 33
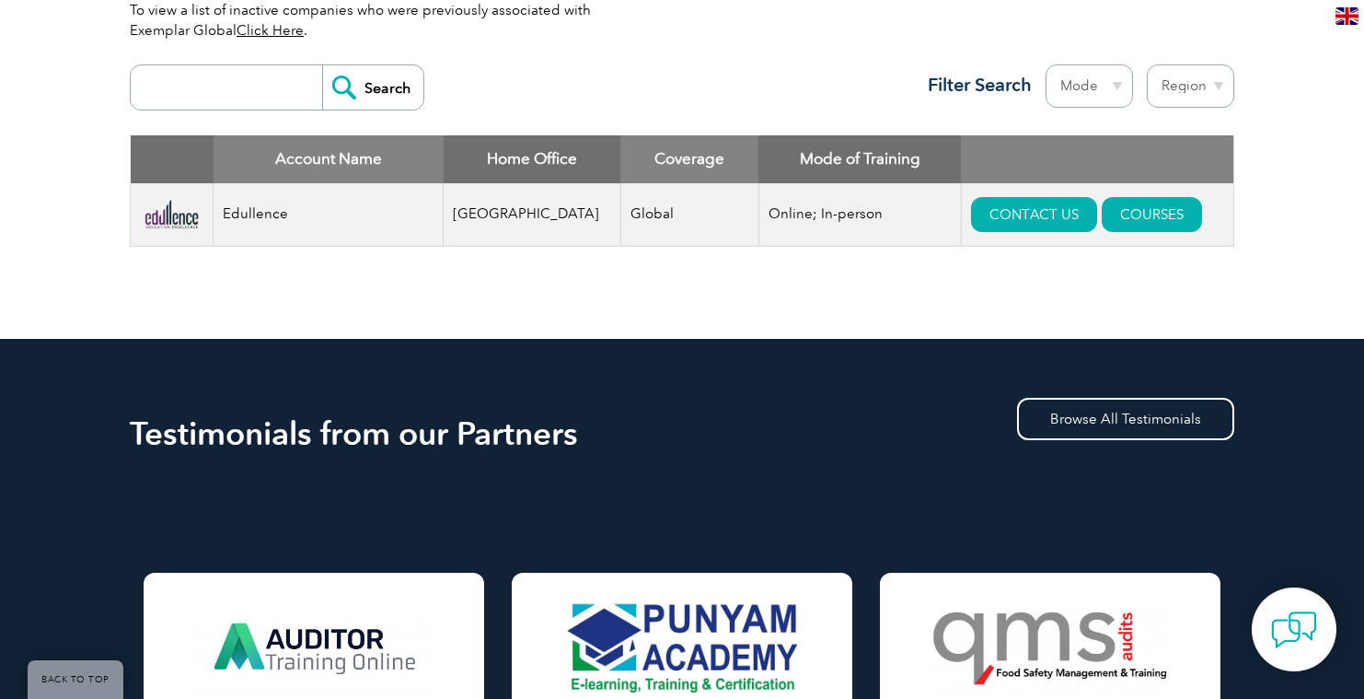
click at [273, 87] on input "search" at bounding box center [231, 87] width 182 height 44
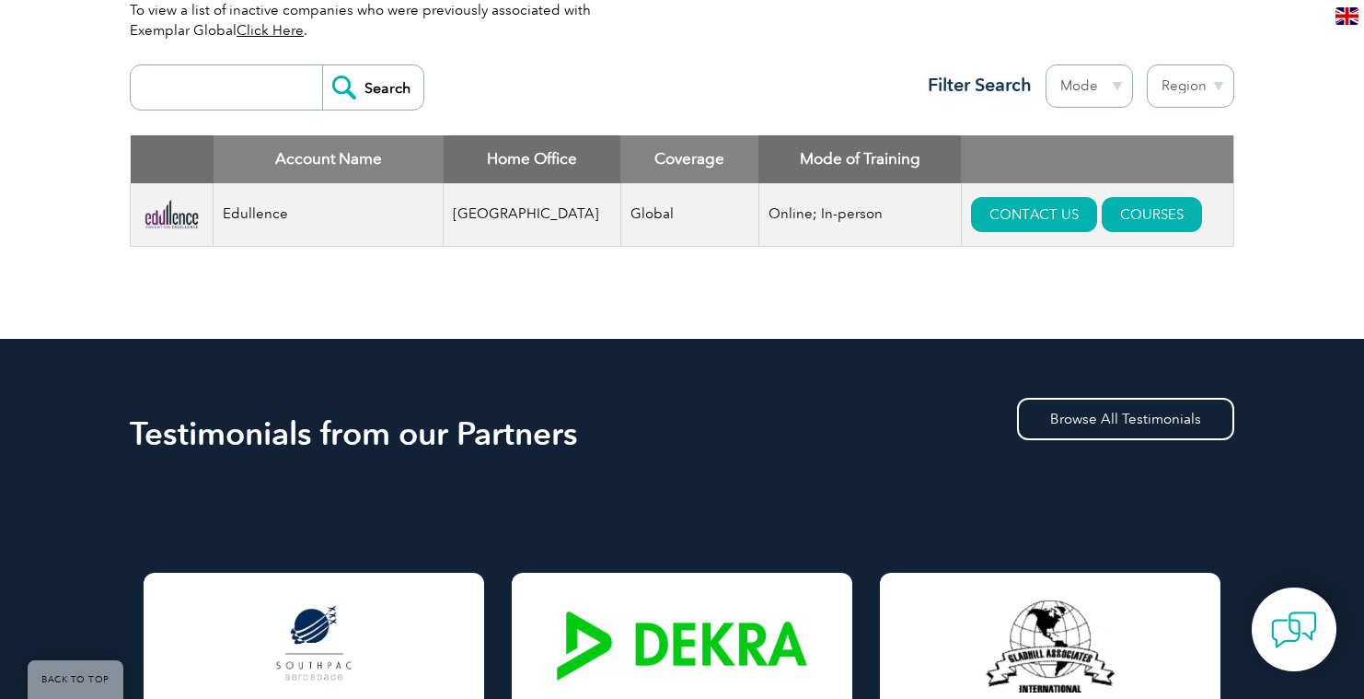
paste input "KVQA"
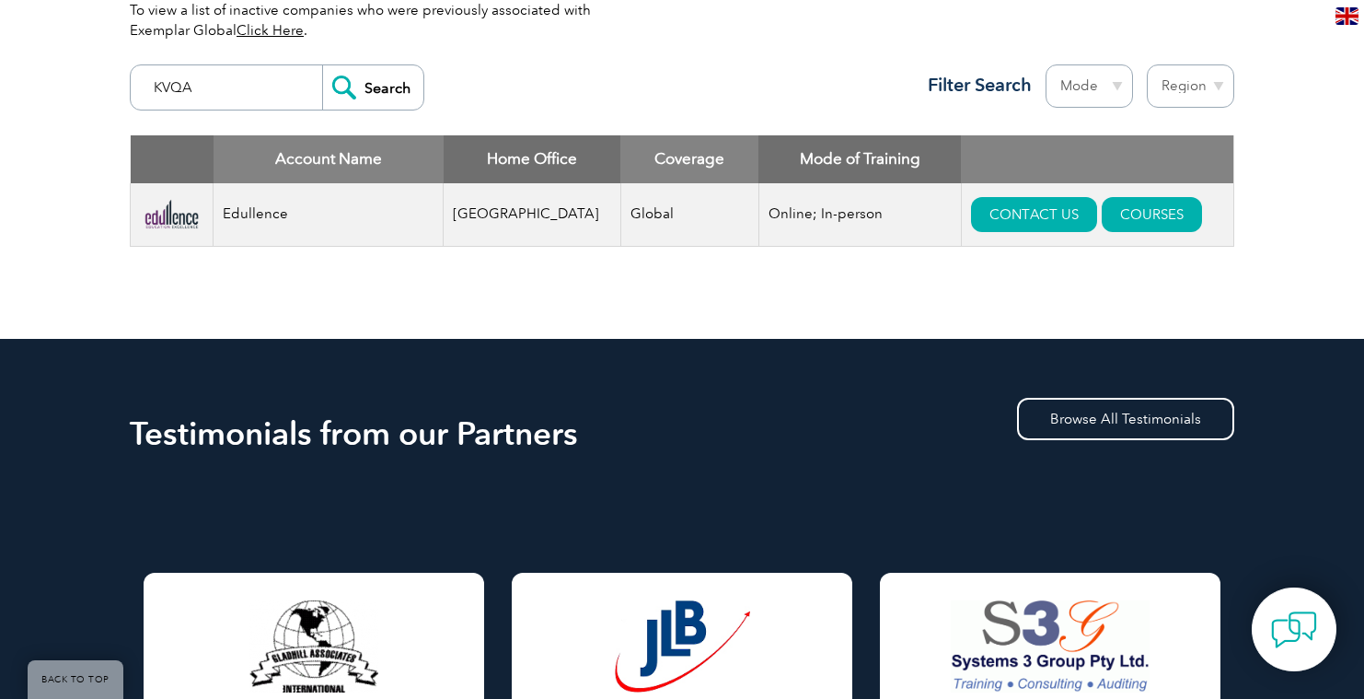
type input "KVQA"
click at [380, 91] on input "Search" at bounding box center [372, 87] width 101 height 44
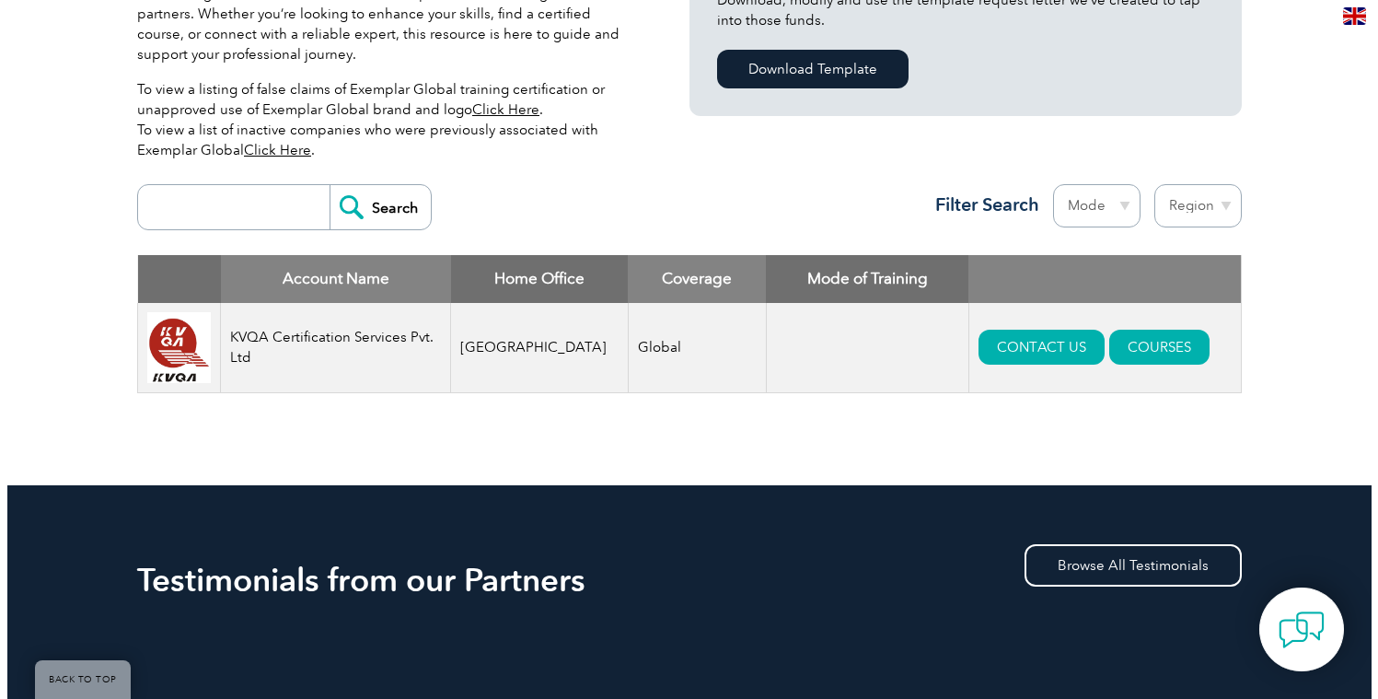
scroll to position [561, 0]
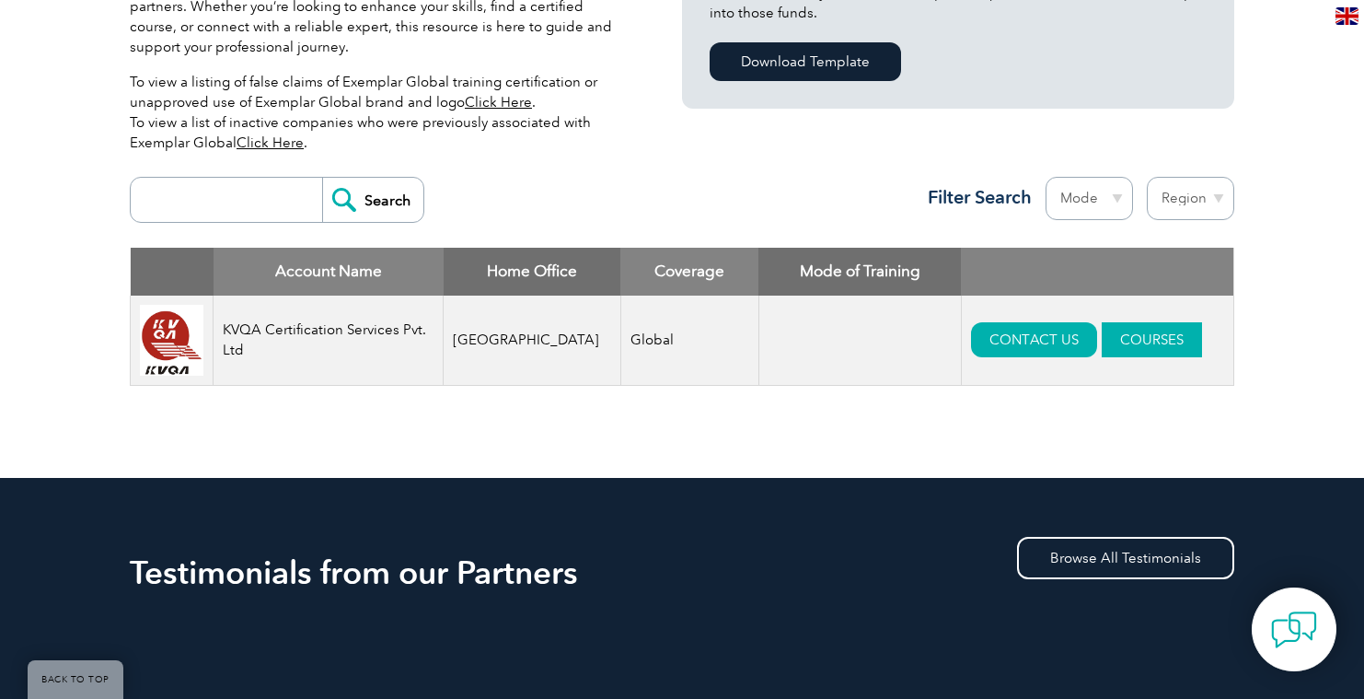
click at [1140, 341] on link "COURSES" at bounding box center [1152, 339] width 100 height 35
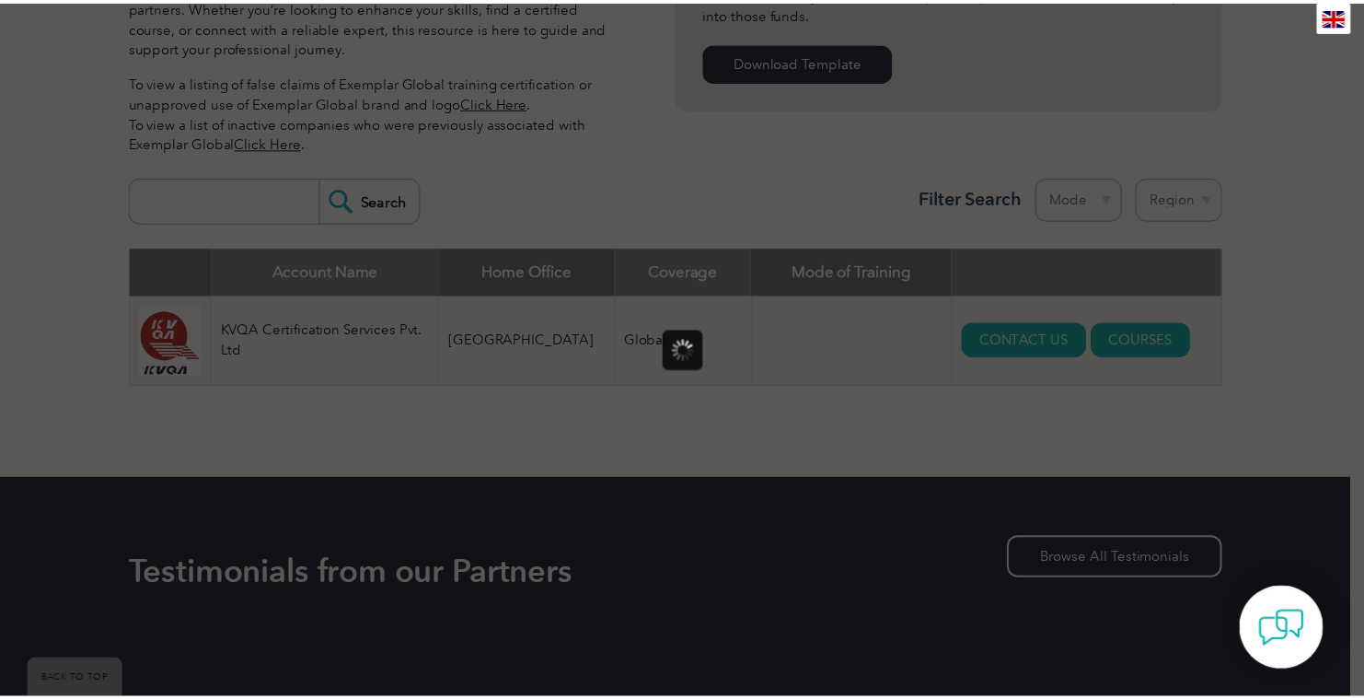
scroll to position [0, 0]
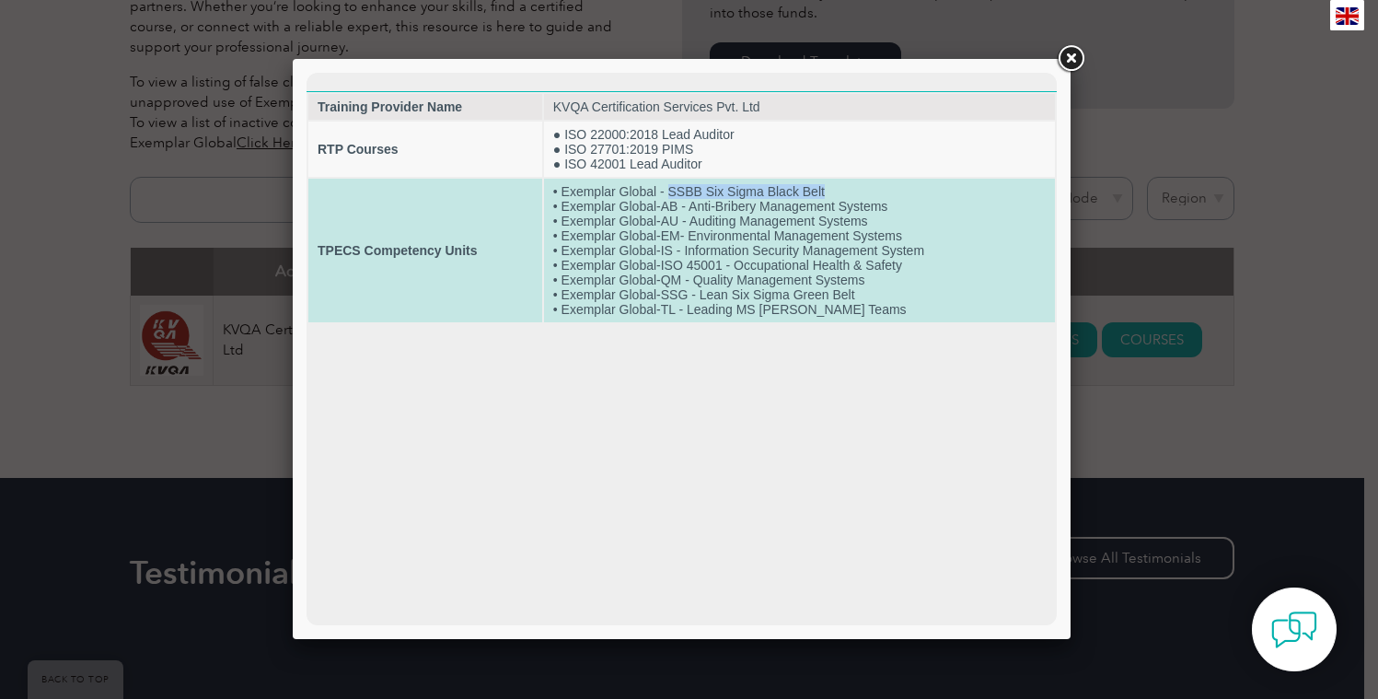
drag, startPoint x: 667, startPoint y: 191, endPoint x: 849, endPoint y: 195, distance: 182.3
click at [859, 191] on td "• Exemplar Global - SSBB Six Sigma Black Belt • Exemplar Global-AB - Anti-Bribe…" at bounding box center [799, 251] width 511 height 144
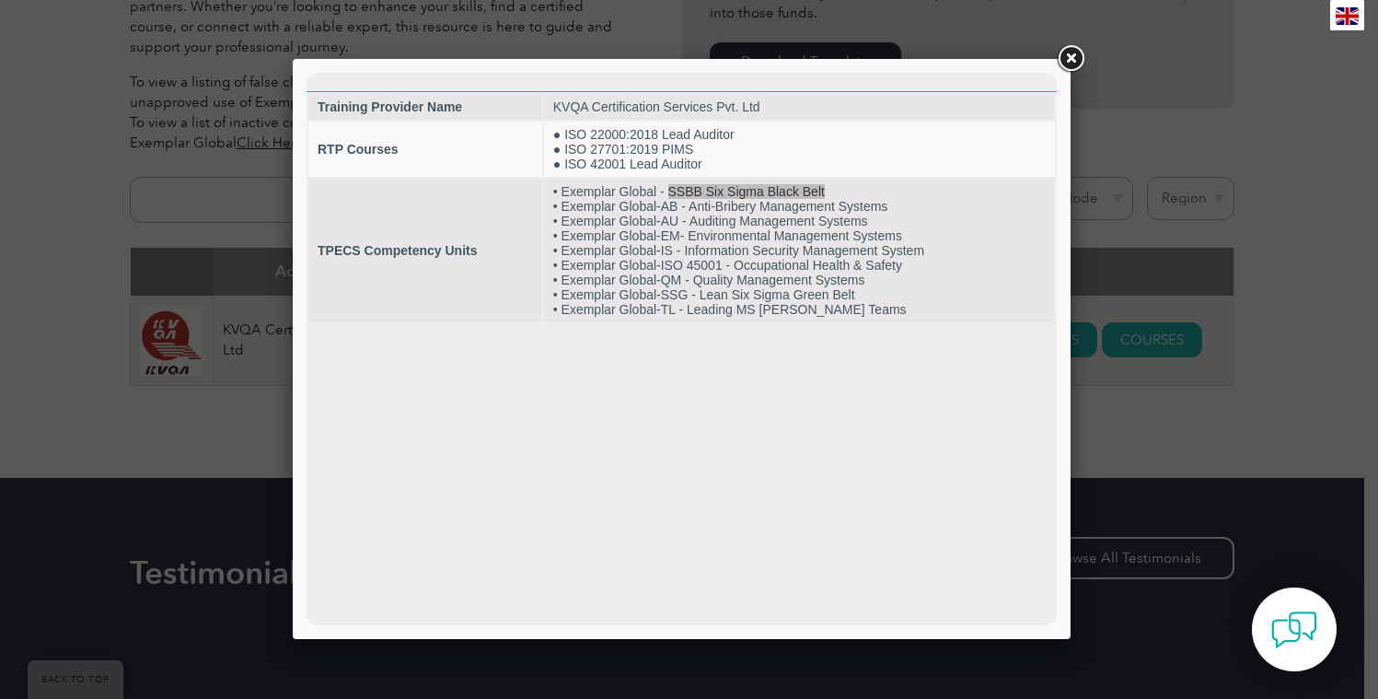
click at [1066, 53] on link at bounding box center [1070, 58] width 33 height 33
